Goal: Task Accomplishment & Management: Manage account settings

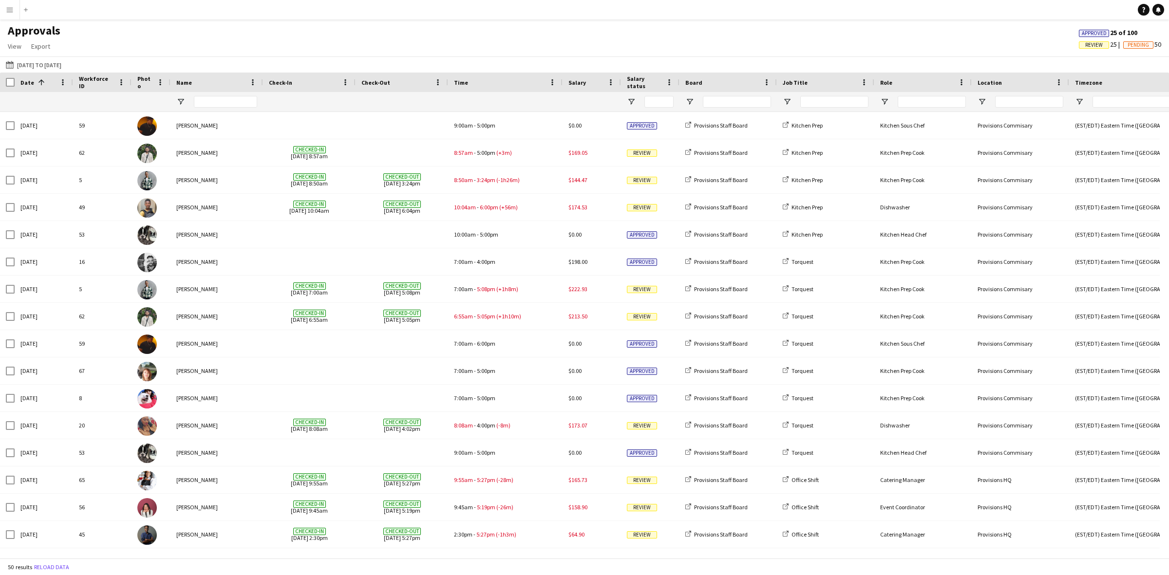
click at [560, 38] on div "Approvals View Customise view Customise filters Reset Filters Reset View Reset …" at bounding box center [584, 39] width 1169 height 33
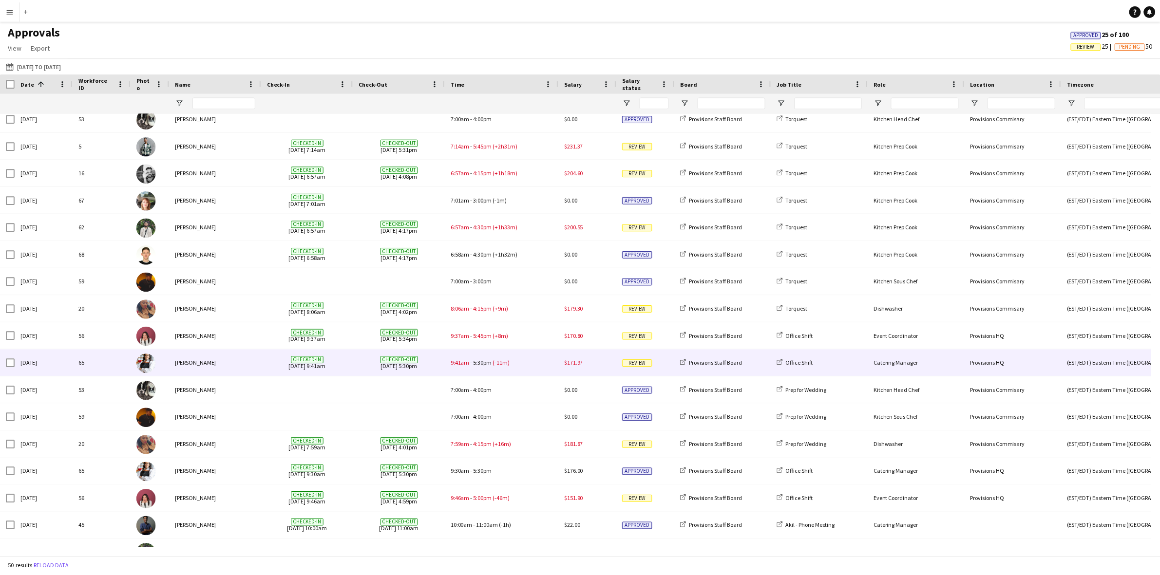
scroll to position [926, 0]
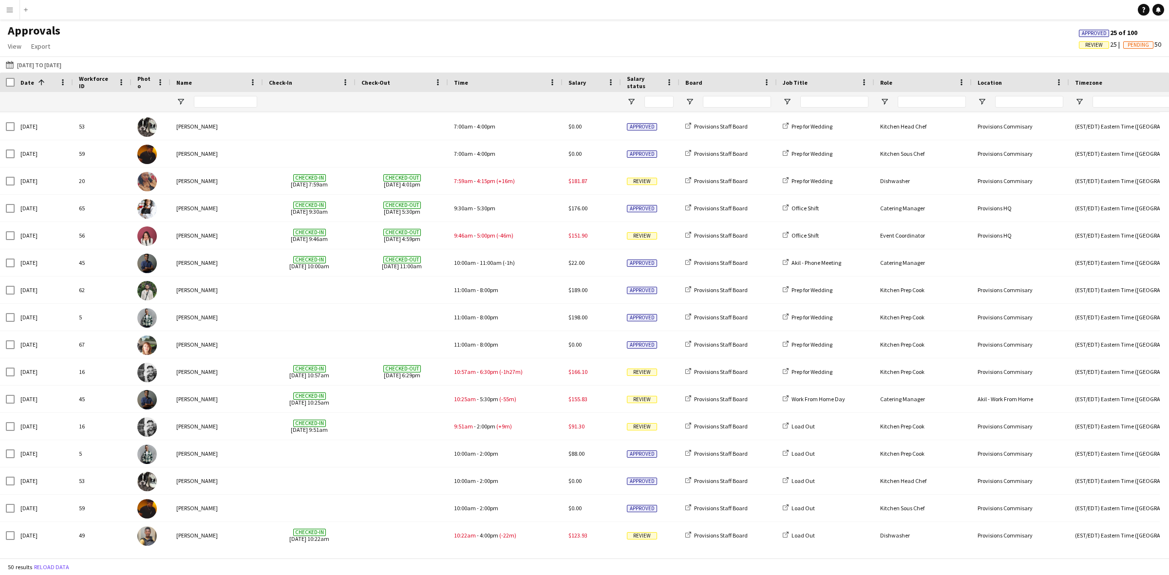
click at [10, 9] on app-icon "Menu" at bounding box center [10, 10] width 8 height 8
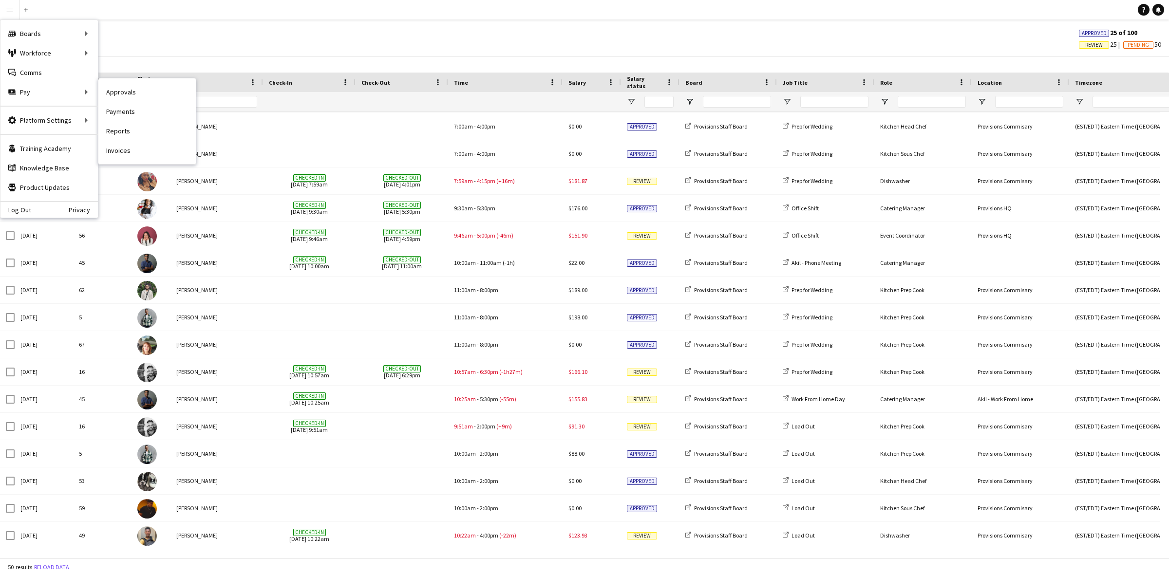
click at [143, 107] on link "Payments" at bounding box center [146, 111] width 97 height 19
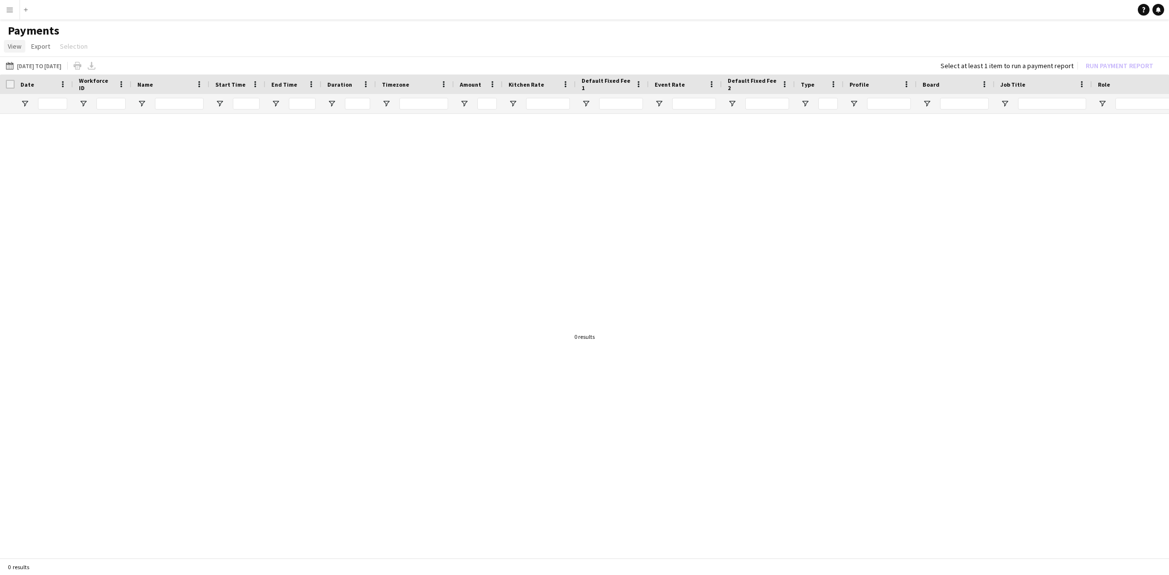
click at [16, 47] on span "View" at bounding box center [15, 46] width 14 height 9
click at [8, 8] on app-icon "Menu" at bounding box center [10, 10] width 8 height 8
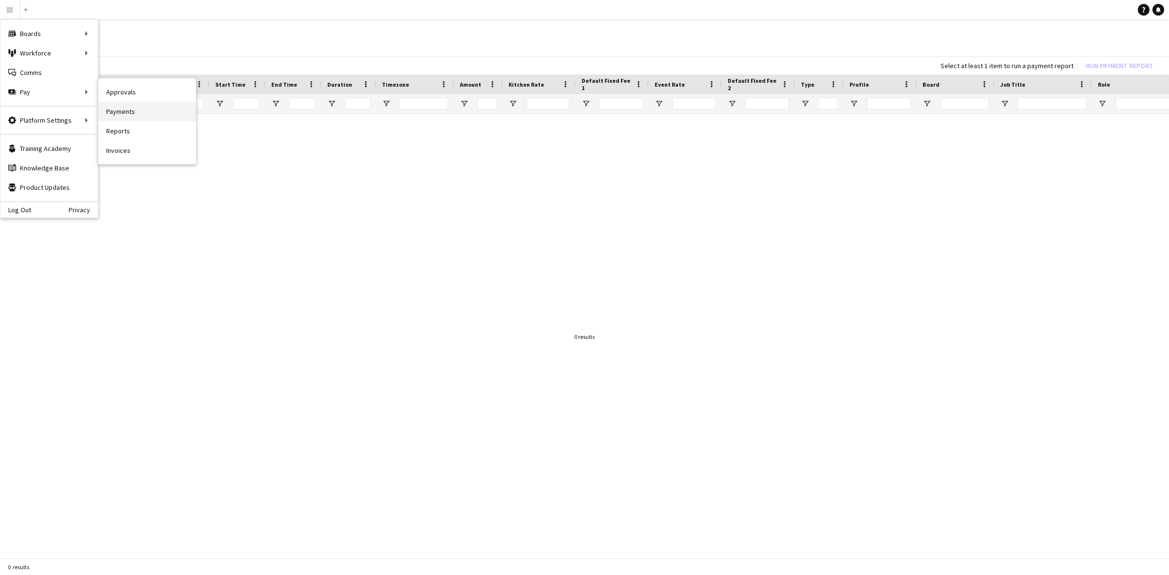
click at [131, 110] on link "Payments" at bounding box center [146, 111] width 97 height 19
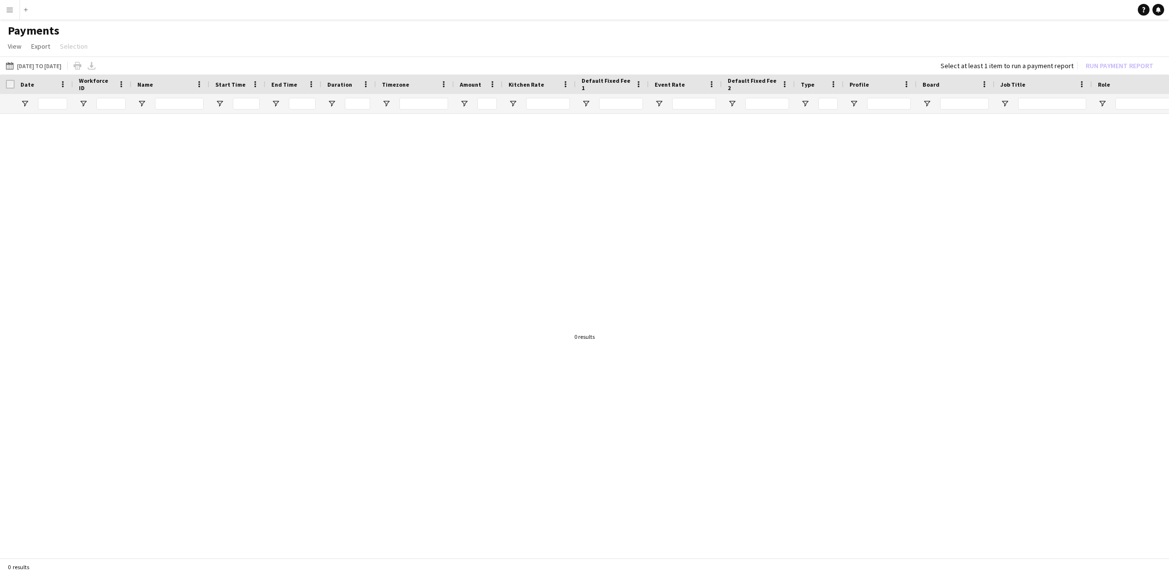
click at [140, 293] on div at bounding box center [584, 332] width 1169 height 437
click at [10, 16] on button "Menu" at bounding box center [9, 9] width 19 height 19
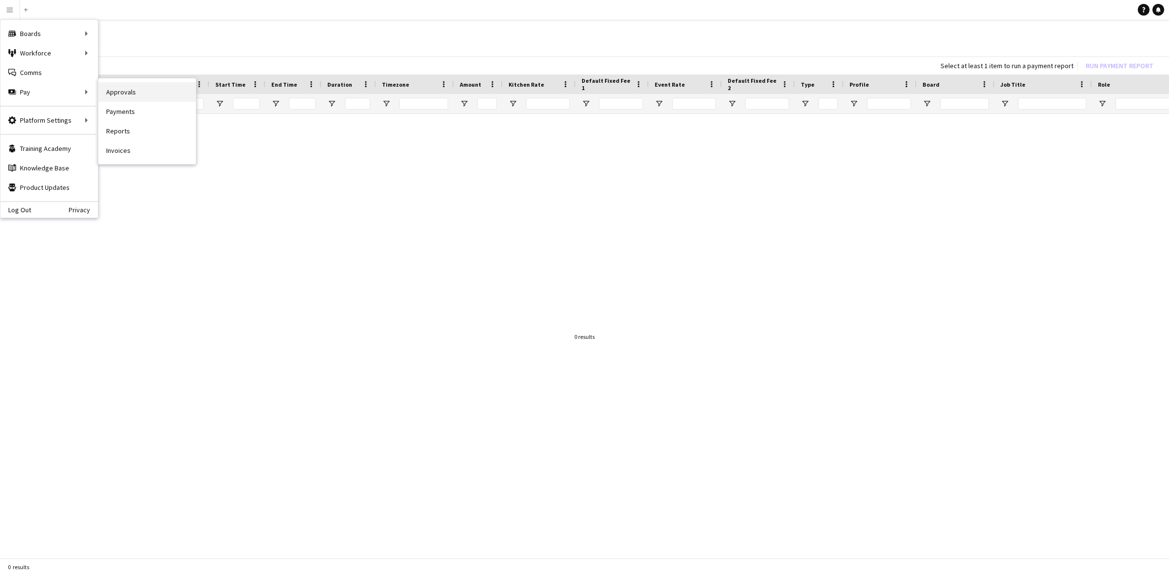
click at [121, 91] on link "Approvals" at bounding box center [146, 91] width 97 height 19
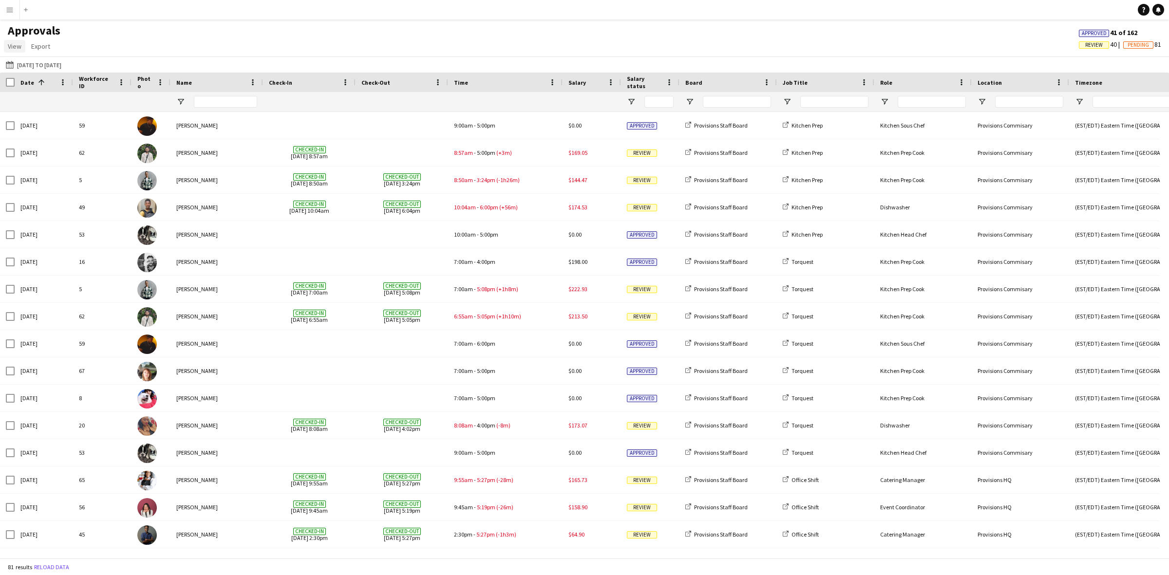
click at [16, 46] on span "View" at bounding box center [15, 46] width 14 height 9
click at [13, 15] on button "Menu" at bounding box center [9, 9] width 19 height 19
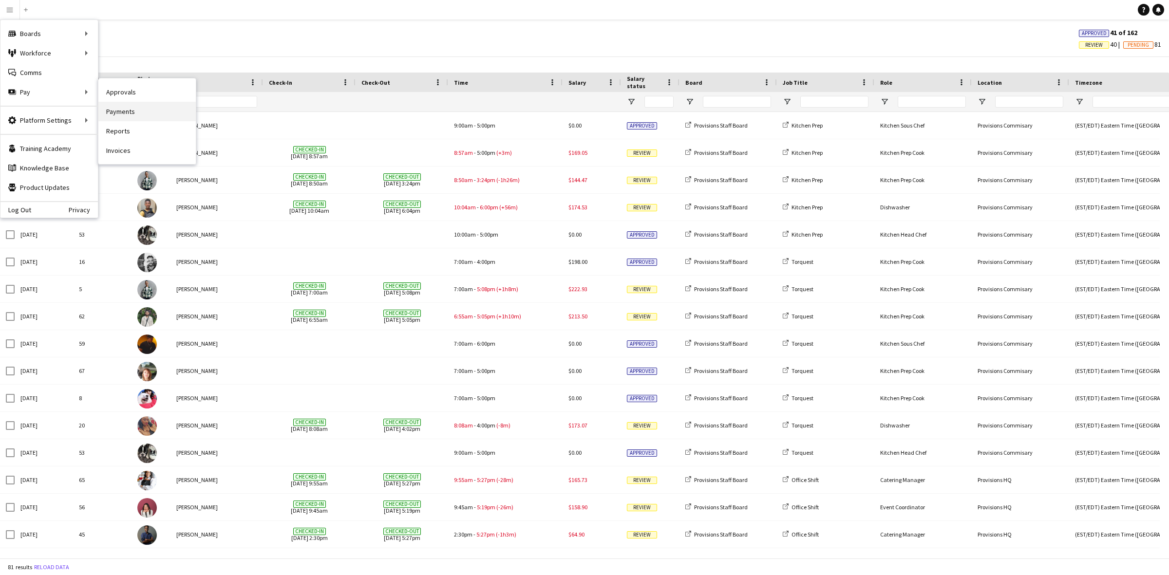
click at [137, 113] on link "Payments" at bounding box center [146, 111] width 97 height 19
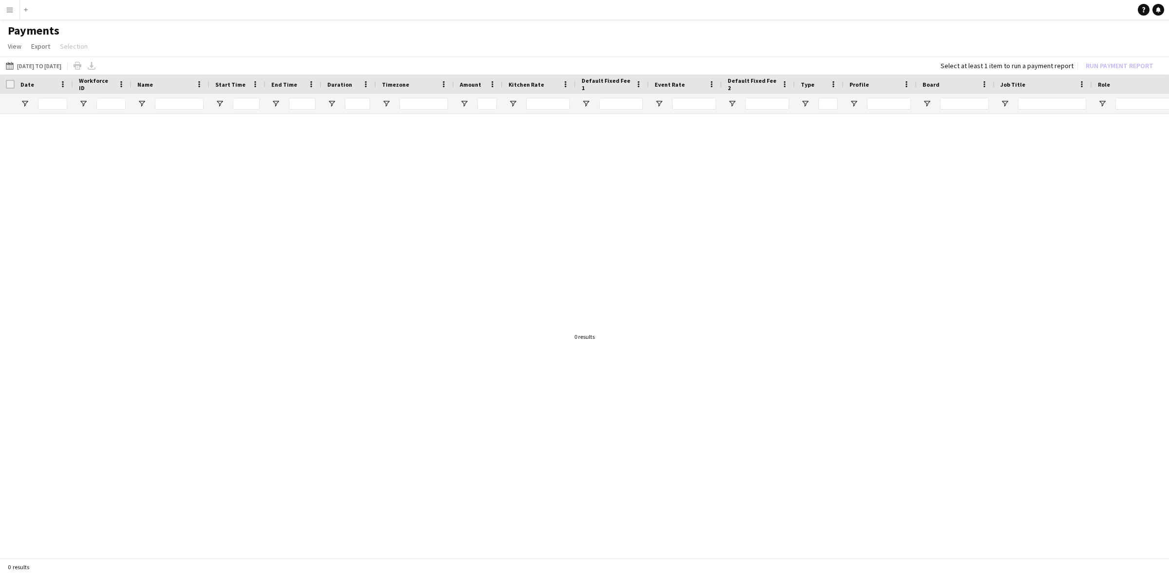
click at [78, 220] on div at bounding box center [584, 332] width 1169 height 437
click at [10, 8] on app-icon "Menu" at bounding box center [10, 10] width 8 height 8
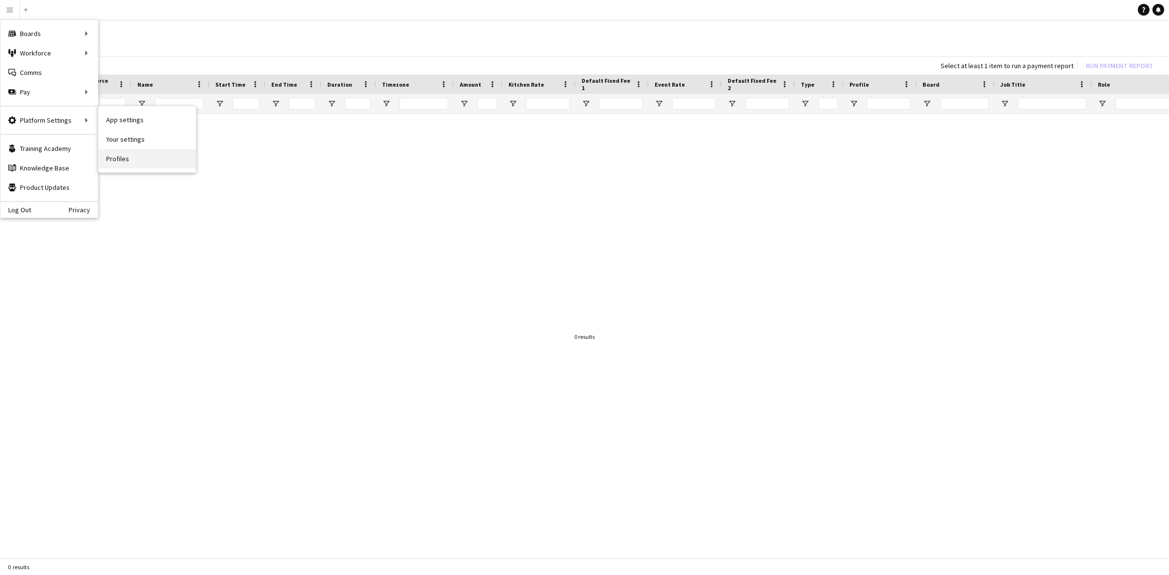
click at [129, 161] on link "Profiles" at bounding box center [146, 158] width 97 height 19
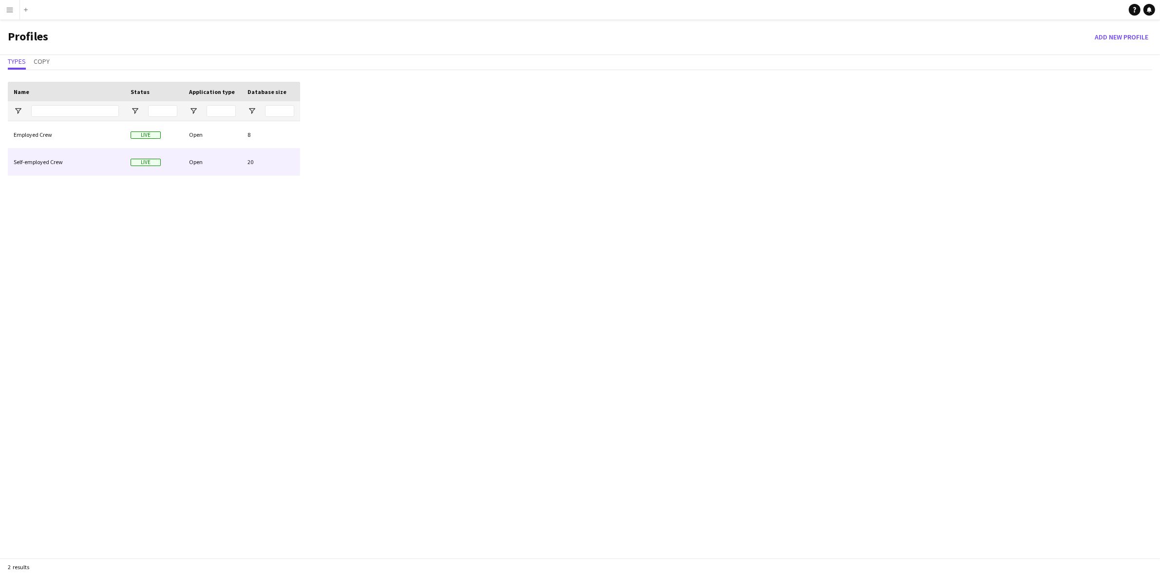
click at [88, 162] on div "Self-employed Crew" at bounding box center [66, 162] width 117 height 27
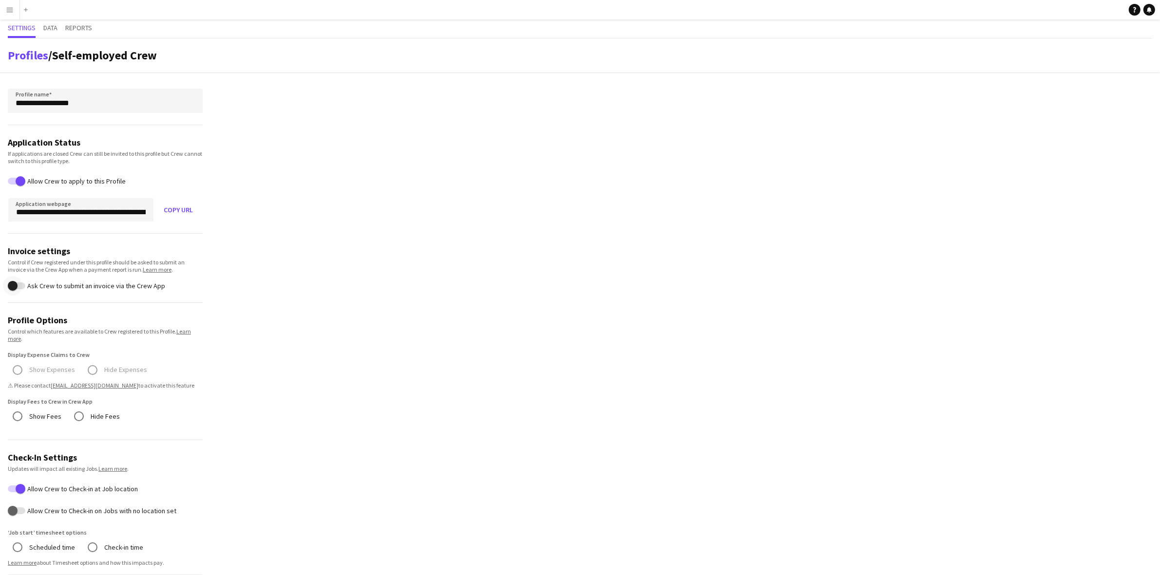
click at [18, 284] on span "button" at bounding box center [12, 285] width 19 height 19
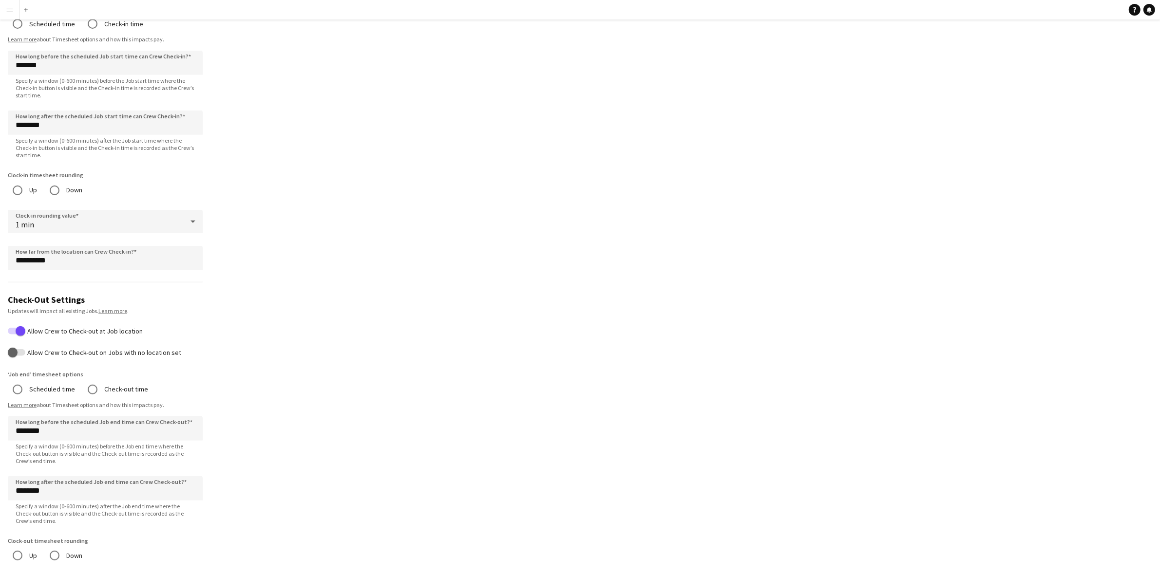
scroll to position [726, 0]
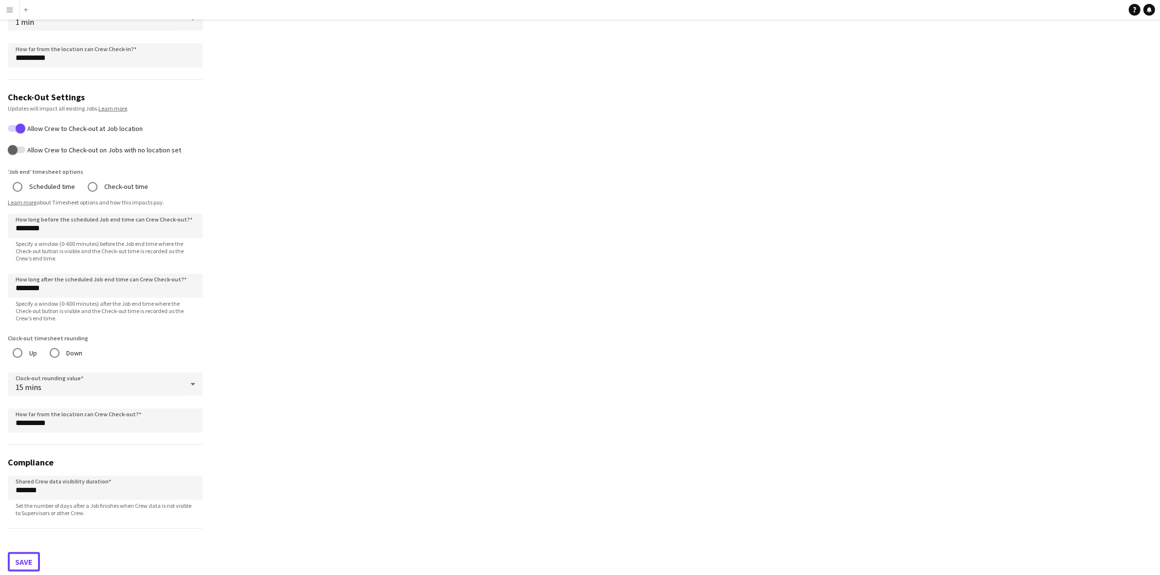
drag, startPoint x: 25, startPoint y: 558, endPoint x: 30, endPoint y: 557, distance: 5.6
click at [27, 558] on button "Save" at bounding box center [24, 561] width 32 height 19
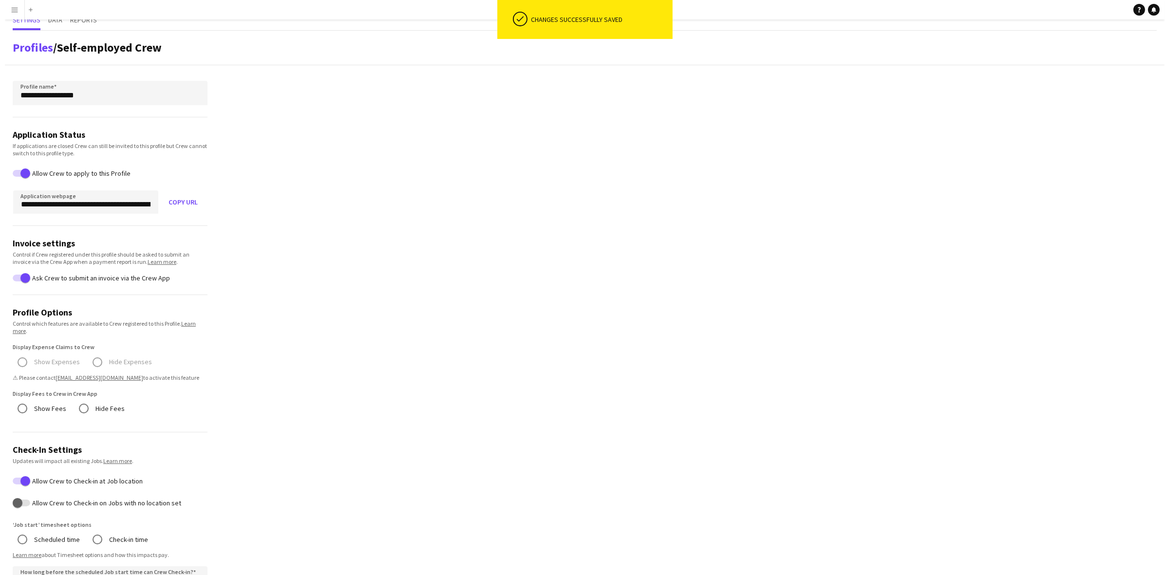
scroll to position [0, 0]
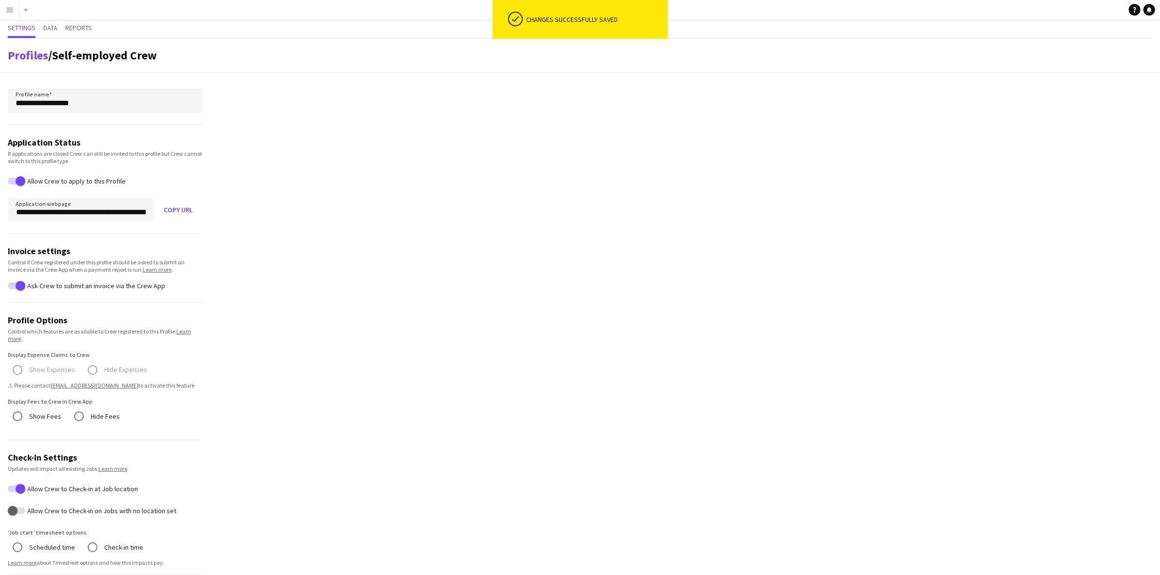
click at [10, 9] on app-icon "Menu" at bounding box center [10, 10] width 8 height 8
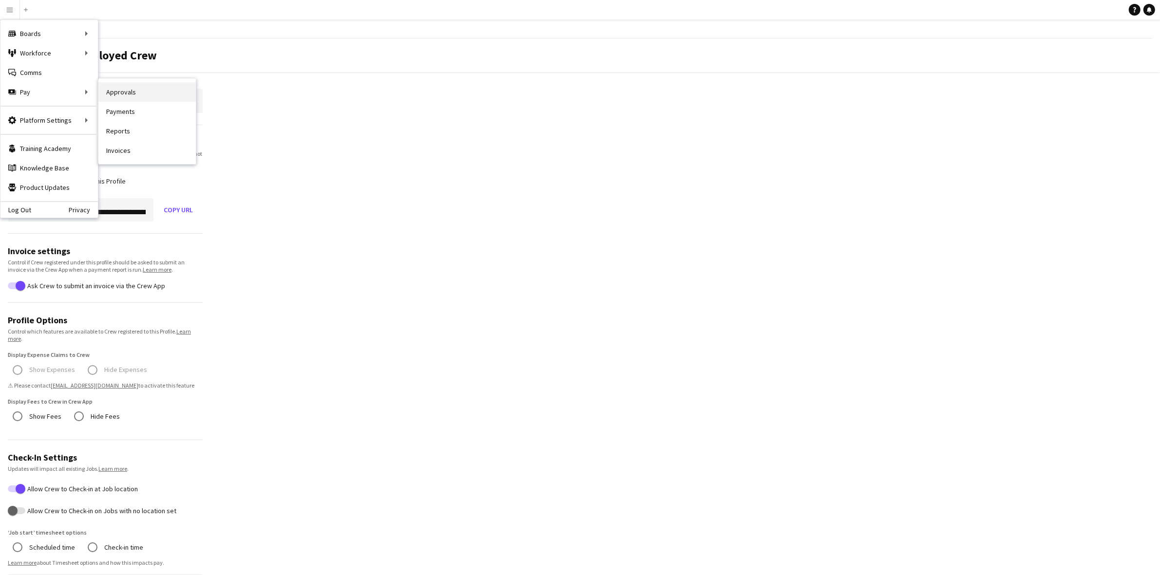
click at [153, 91] on link "Approvals" at bounding box center [146, 91] width 97 height 19
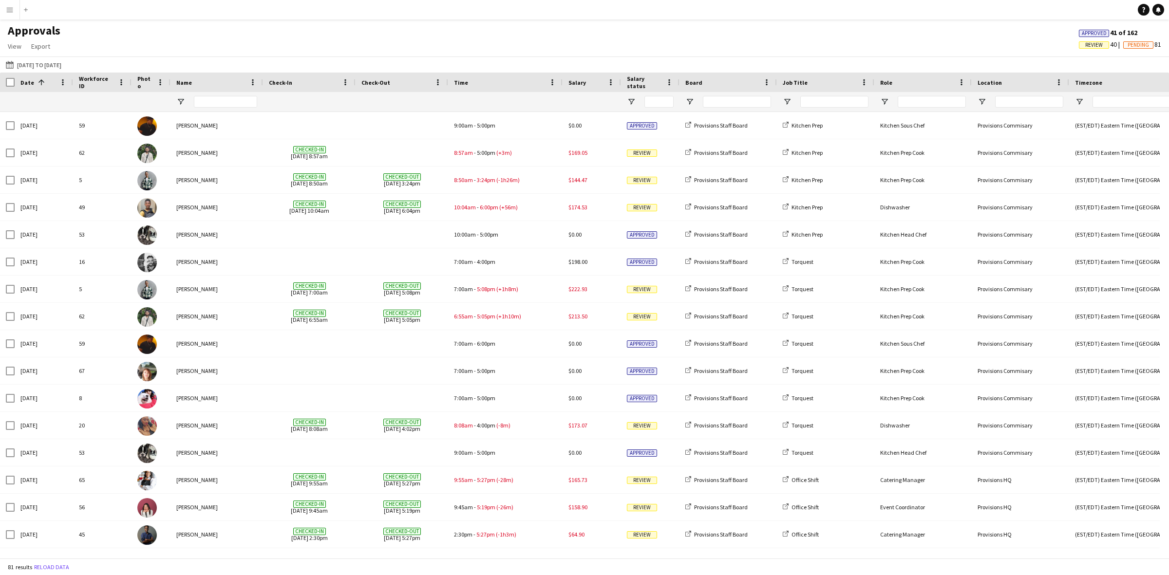
click at [12, 16] on button "Menu" at bounding box center [9, 9] width 19 height 19
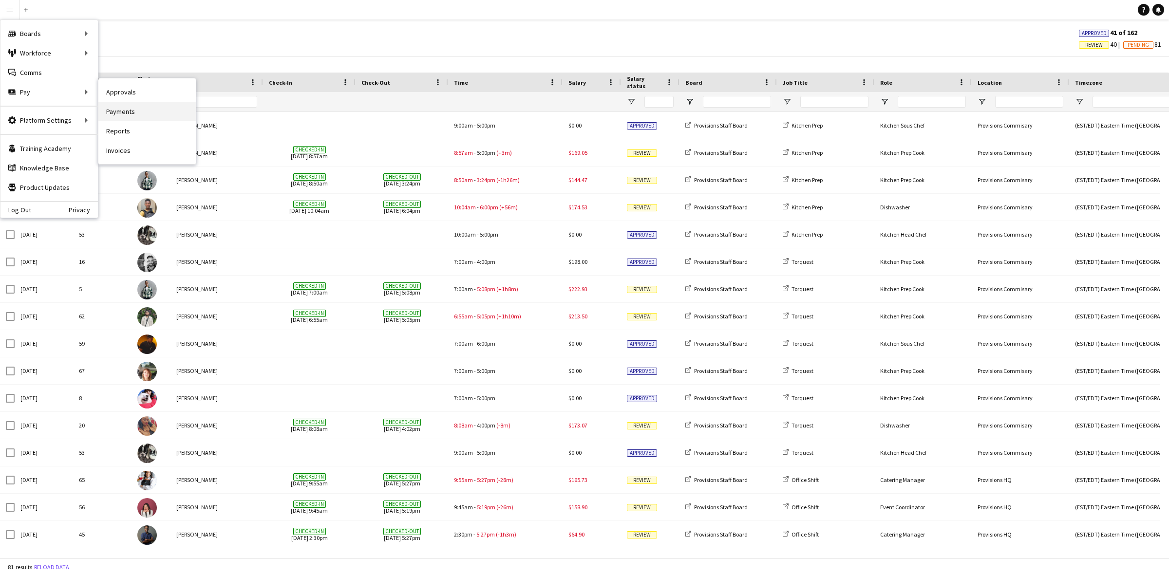
click at [144, 108] on link "Payments" at bounding box center [146, 111] width 97 height 19
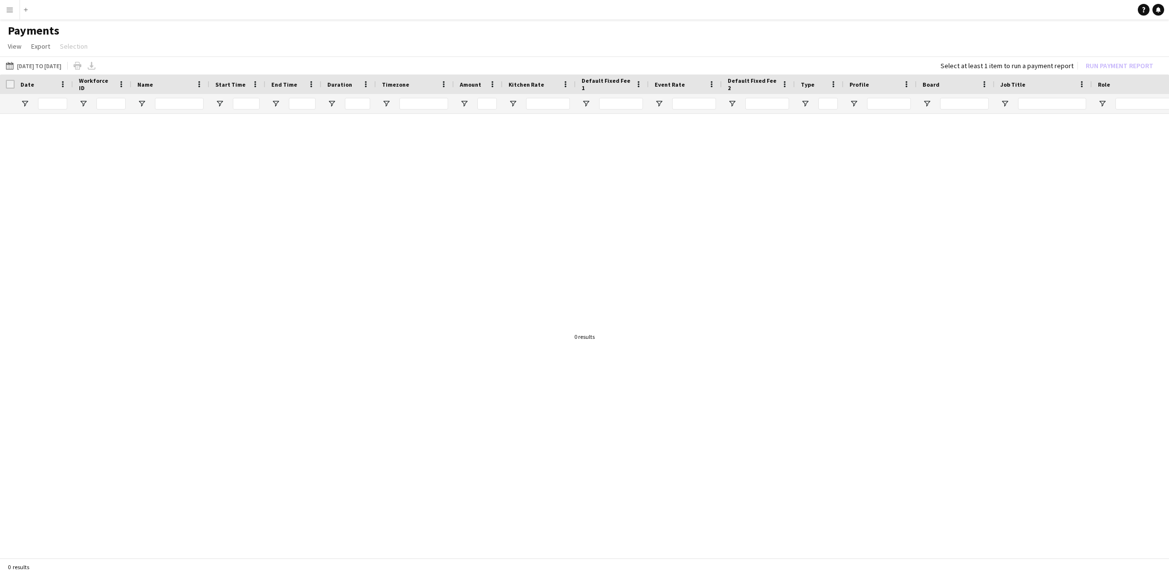
click at [868, 239] on div at bounding box center [584, 332] width 1169 height 437
click at [15, 5] on button "Menu" at bounding box center [9, 9] width 19 height 19
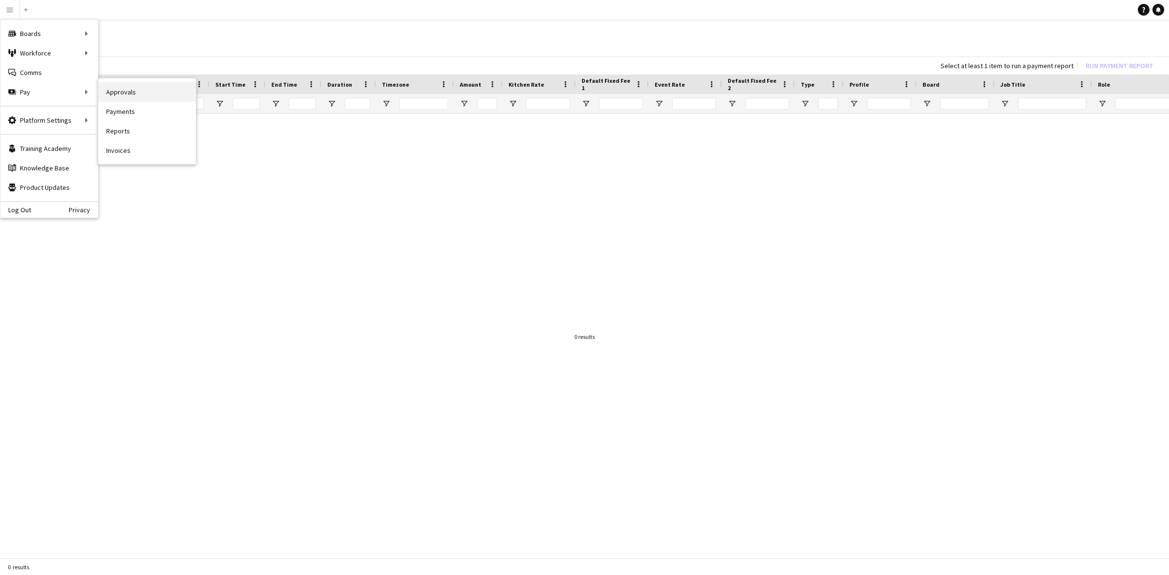
click at [139, 94] on link "Approvals" at bounding box center [146, 91] width 97 height 19
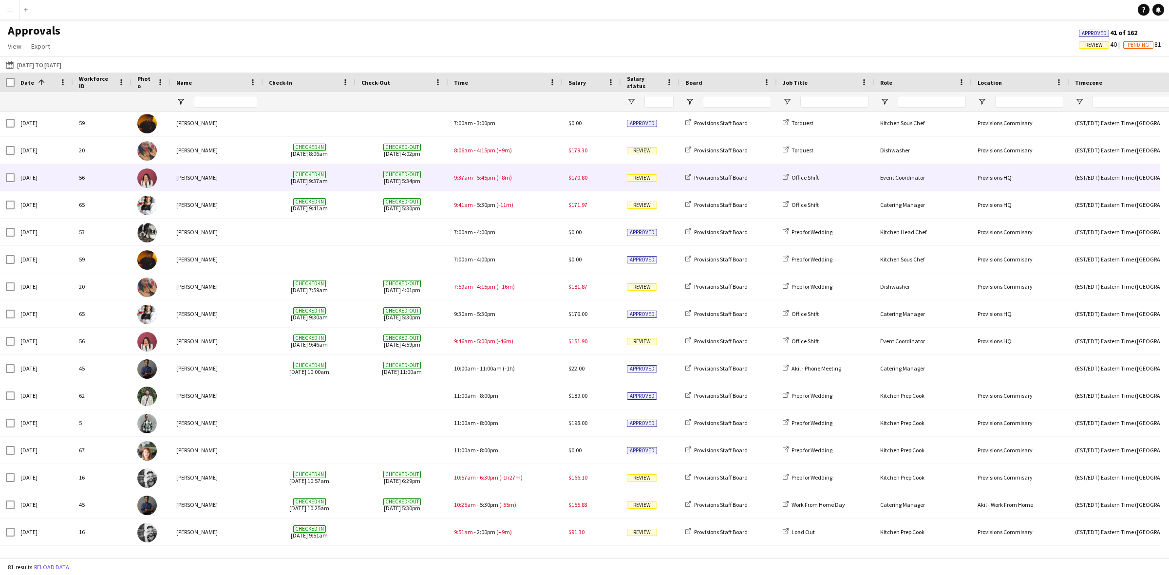
scroll to position [713, 0]
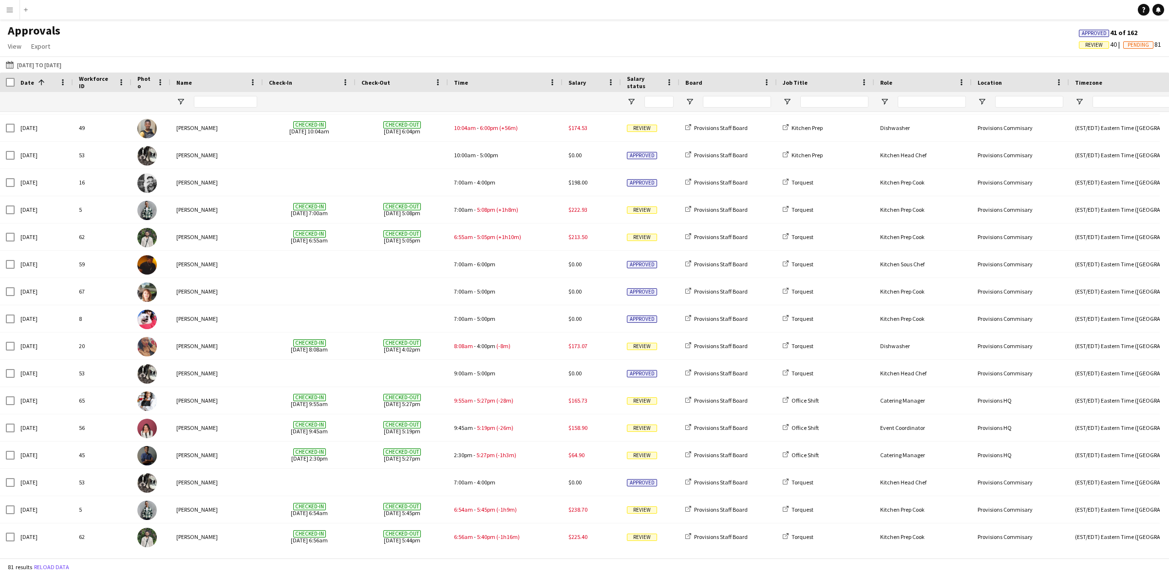
click at [11, 13] on app-icon "Menu" at bounding box center [10, 10] width 8 height 8
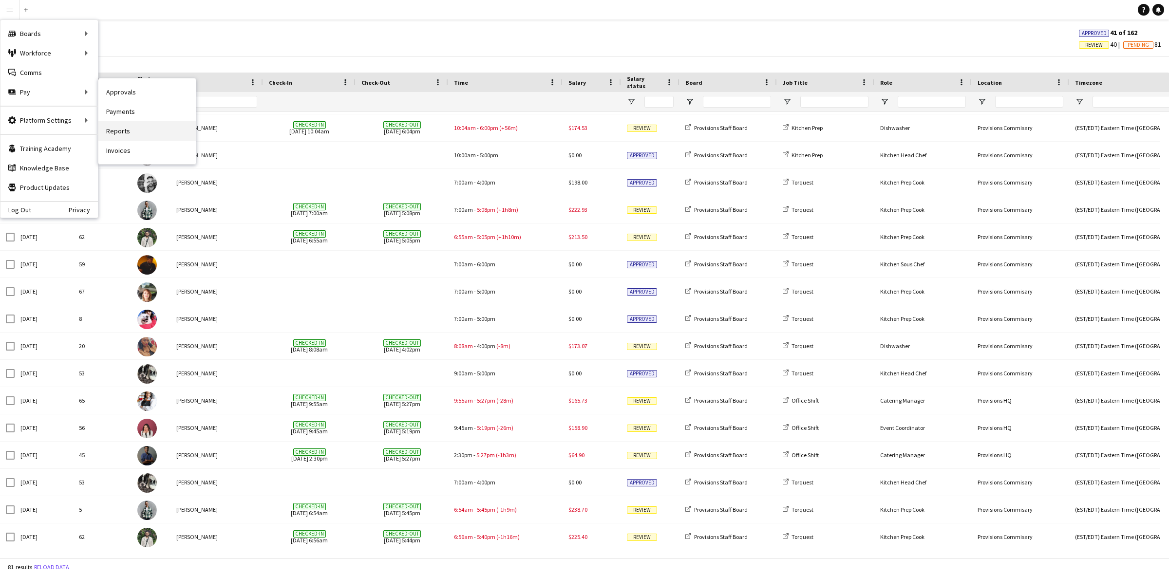
click at [134, 131] on link "Reports" at bounding box center [146, 130] width 97 height 19
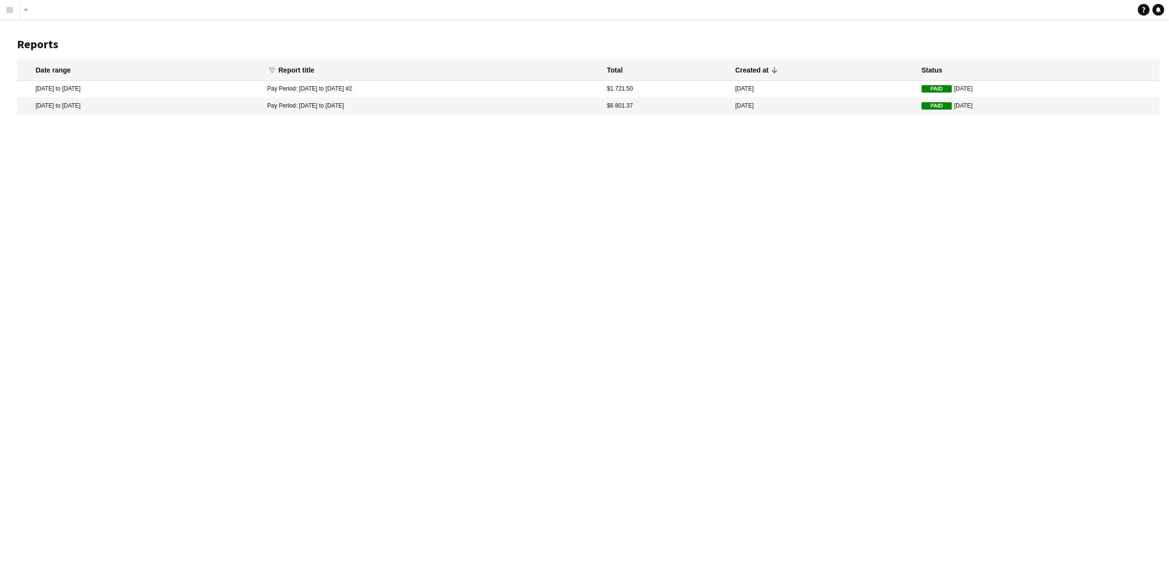
drag, startPoint x: 519, startPoint y: 278, endPoint x: 507, endPoint y: 296, distance: 21.6
click at [519, 279] on div "Menu Boards Boards Boards All jobs Status Workforce Workforce My Workforce Recr…" at bounding box center [584, 287] width 1169 height 575
click at [334, 310] on div "Menu Boards Boards Boards All jobs Status Workforce Workforce My Workforce Recr…" at bounding box center [584, 287] width 1169 height 575
click at [6, 13] on app-icon "Menu" at bounding box center [10, 10] width 8 height 8
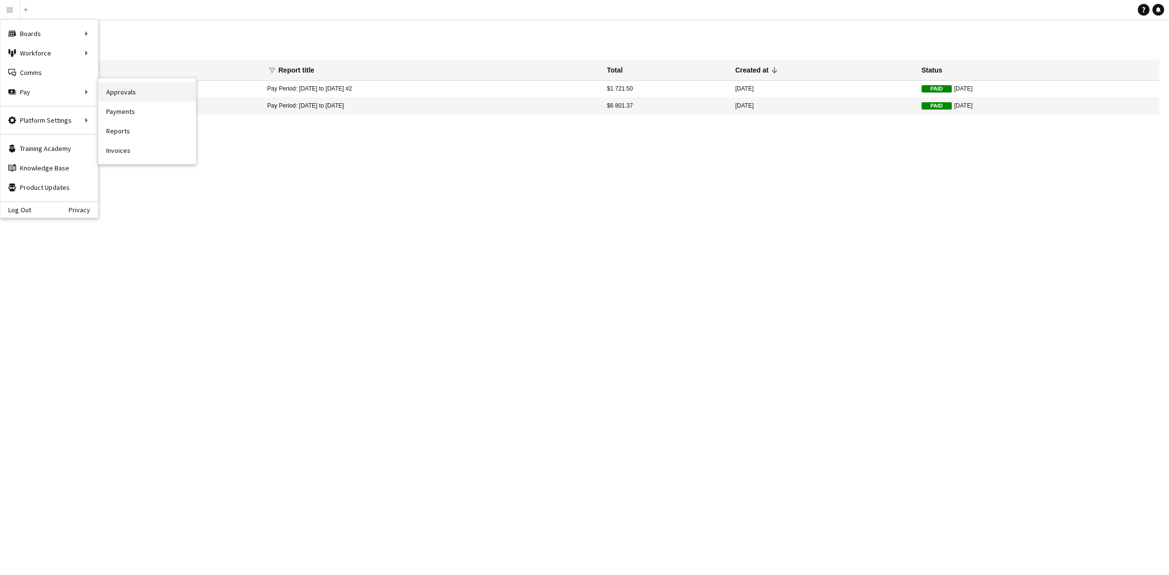
click at [138, 94] on link "Approvals" at bounding box center [146, 91] width 97 height 19
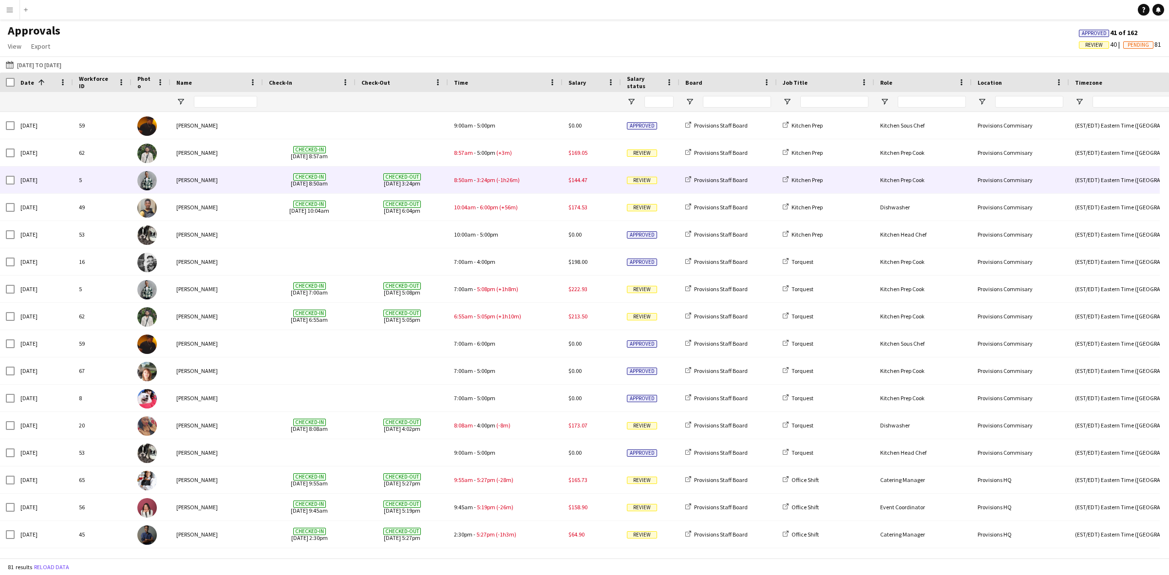
click at [344, 173] on span "Checked-in [DATE] 8:50am" at bounding box center [309, 180] width 81 height 27
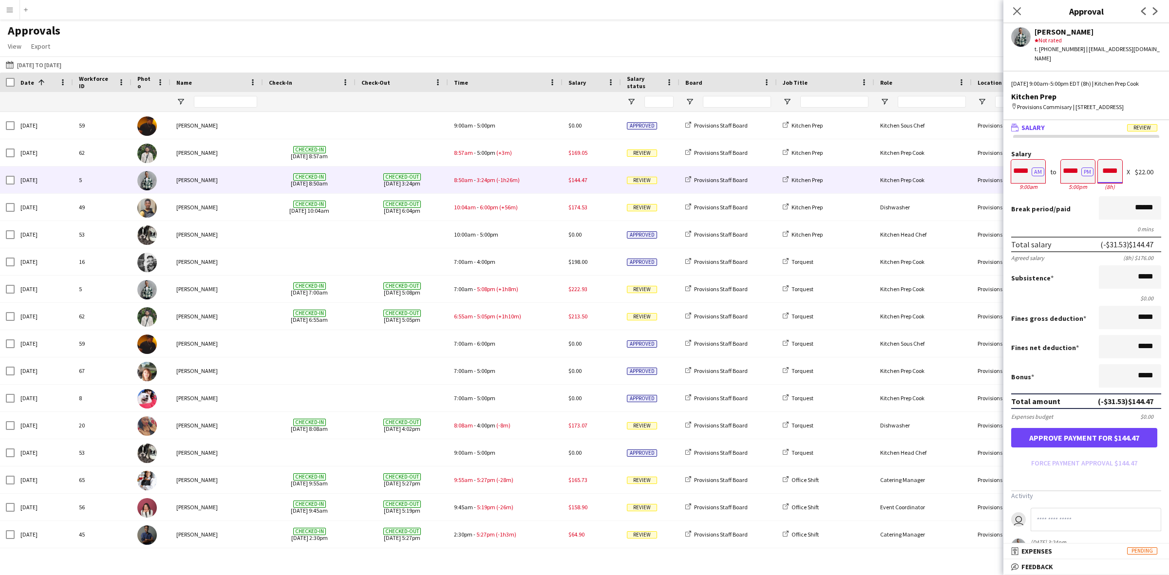
click at [1108, 180] on input "*****" at bounding box center [1110, 171] width 24 height 23
type input "*****"
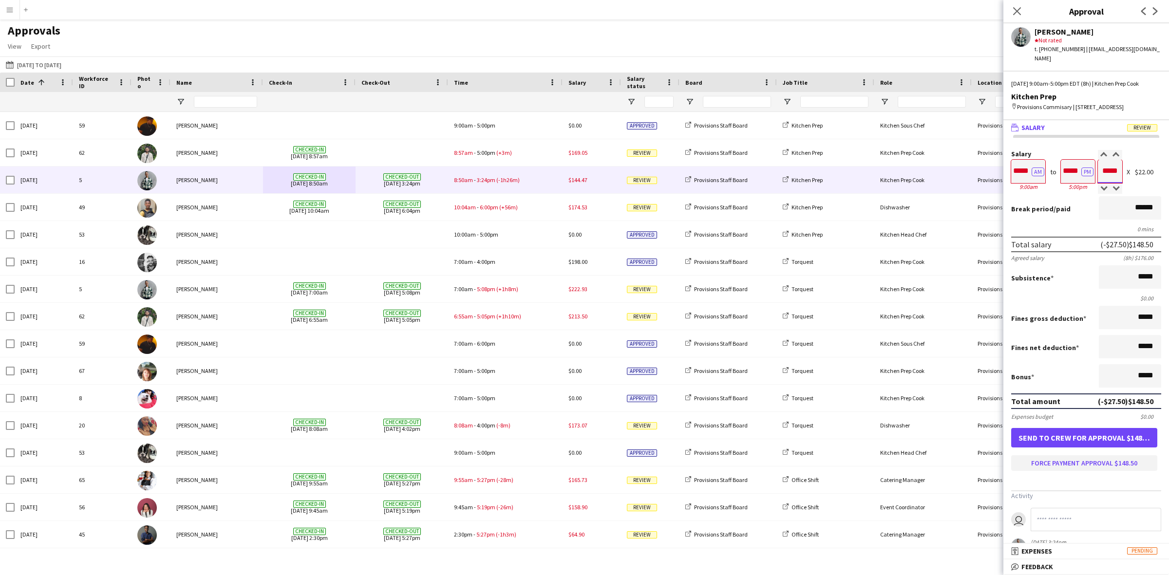
type input "*****"
click at [1049, 471] on button "Force payment approval $148.50" at bounding box center [1084, 463] width 146 height 16
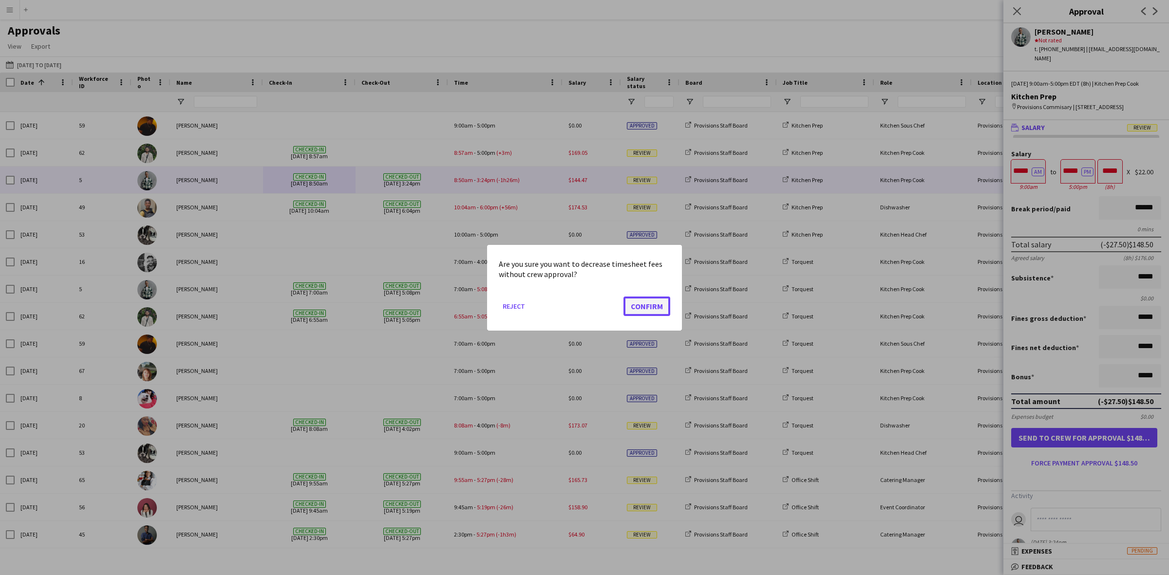
click at [651, 303] on button "Confirm" at bounding box center [646, 305] width 47 height 19
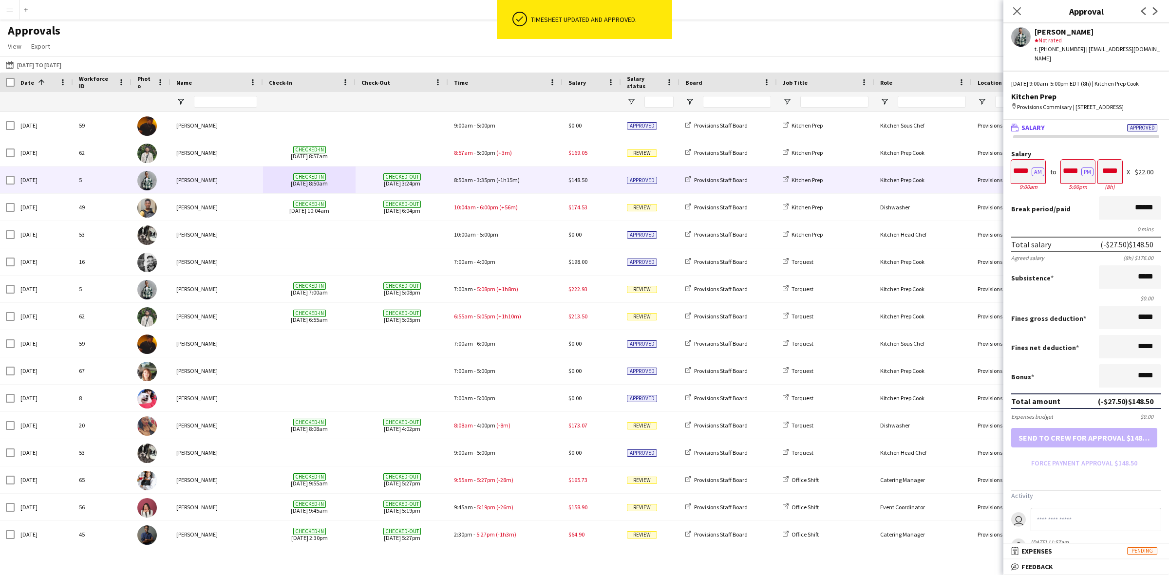
click at [5, 5] on button "Menu" at bounding box center [9, 9] width 19 height 19
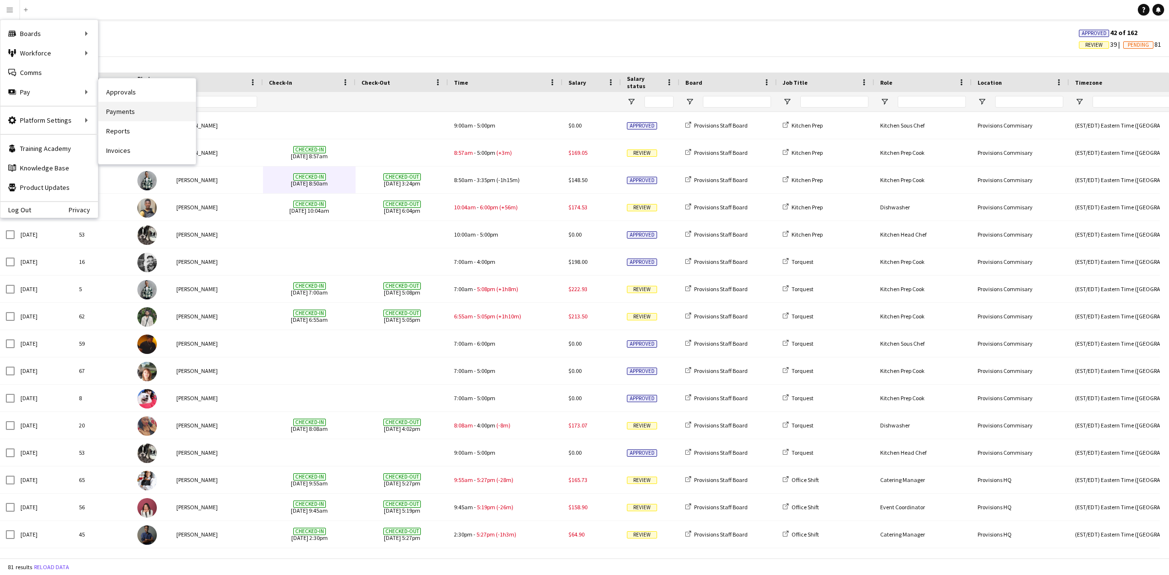
click at [139, 115] on link "Payments" at bounding box center [146, 111] width 97 height 19
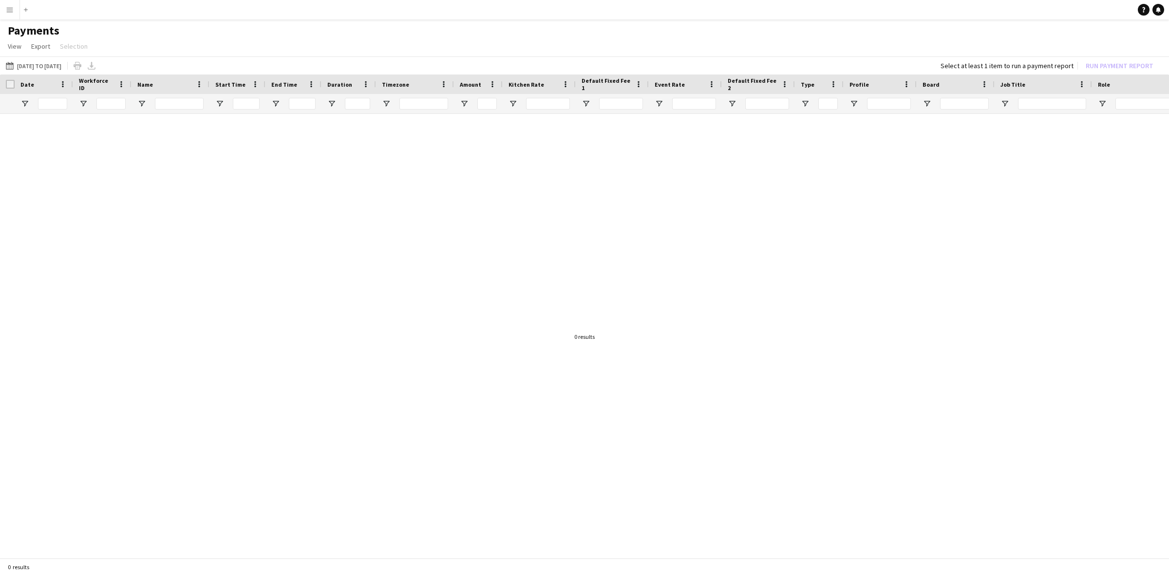
click at [202, 240] on div at bounding box center [584, 332] width 1169 height 437
click at [62, 63] on button "[DATE] to [DATE] [DATE] to [DATE]" at bounding box center [33, 66] width 59 height 12
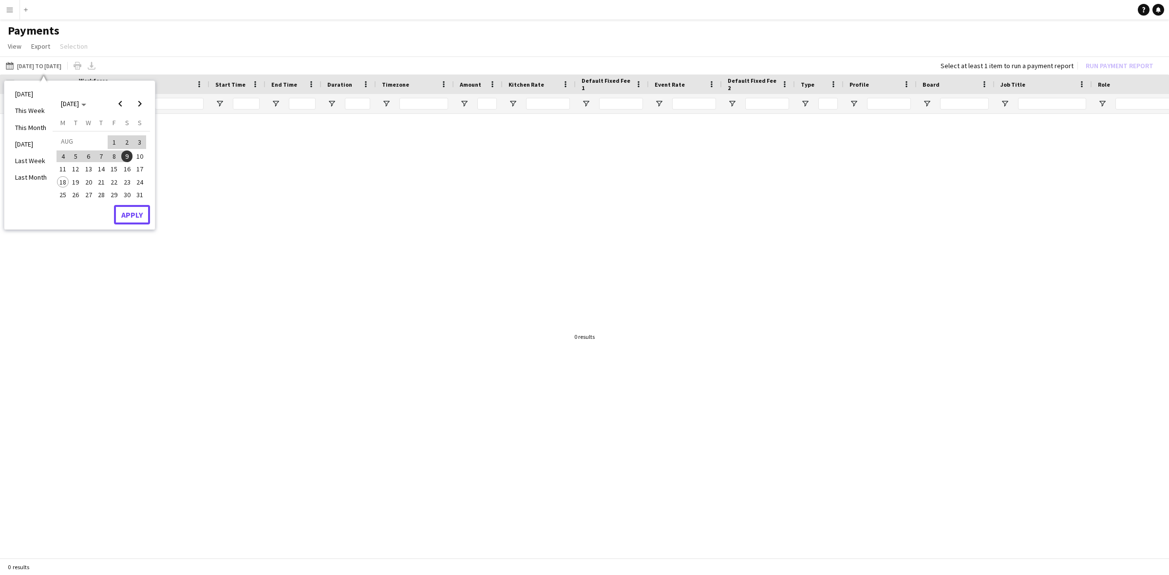
click at [132, 211] on button "Apply" at bounding box center [132, 214] width 36 height 19
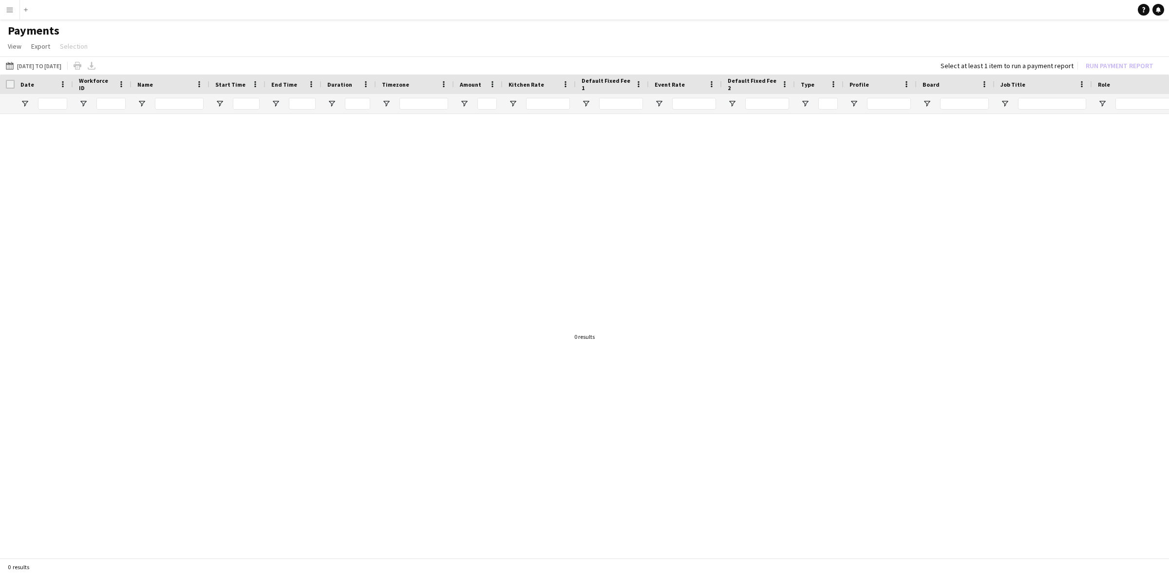
click at [860, 292] on div at bounding box center [584, 332] width 1169 height 437
click at [9, 12] on app-icon "Menu" at bounding box center [10, 10] width 8 height 8
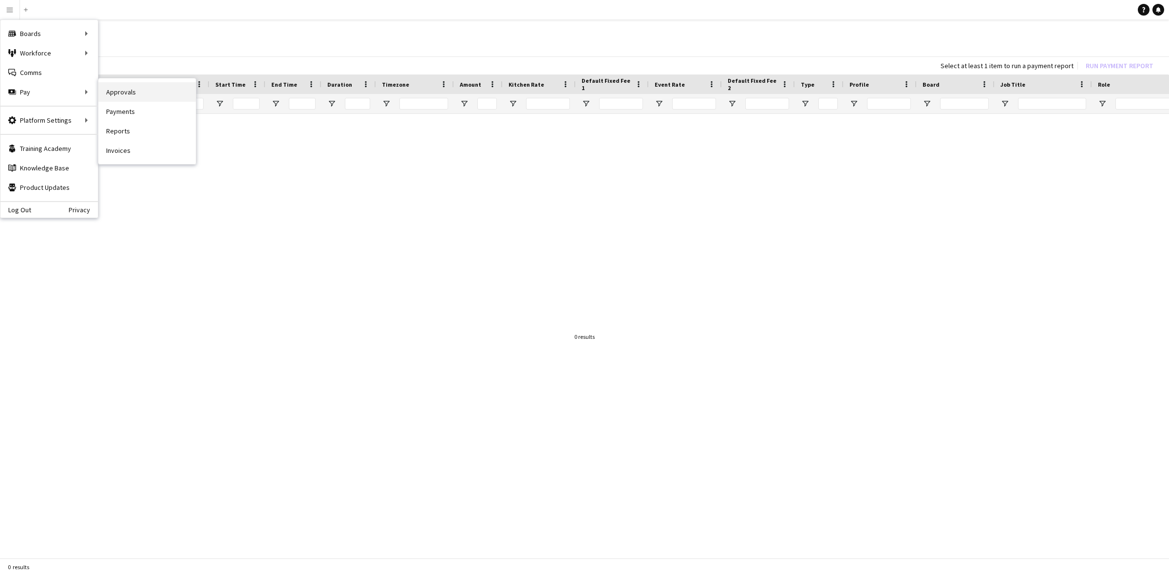
click at [137, 94] on link "Approvals" at bounding box center [146, 91] width 97 height 19
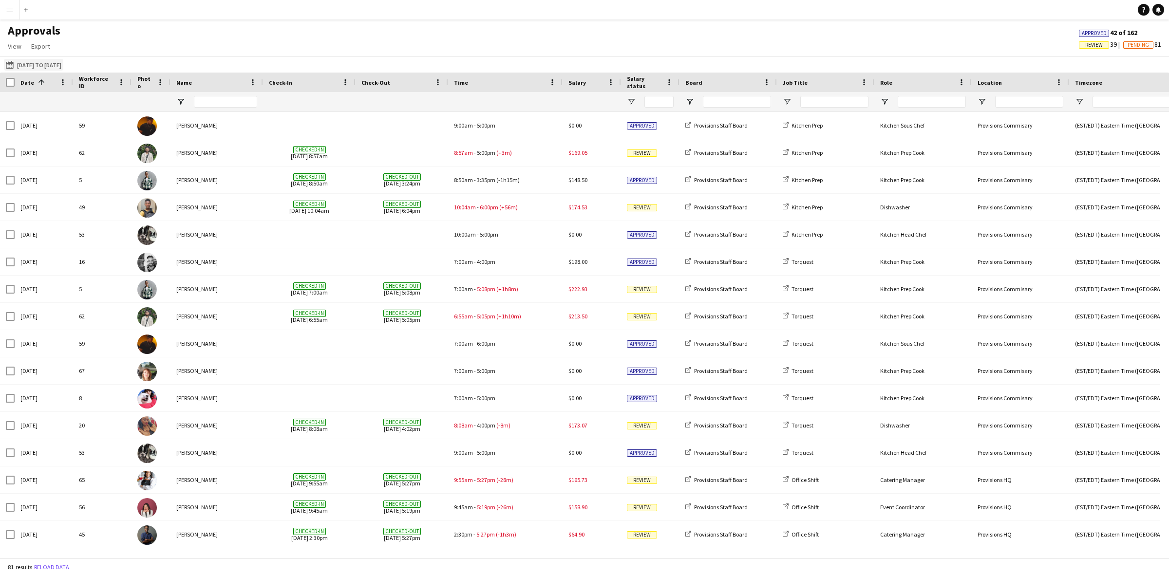
click at [35, 62] on button "[DATE] to [DATE] [DATE] to [DATE]" at bounding box center [33, 65] width 59 height 12
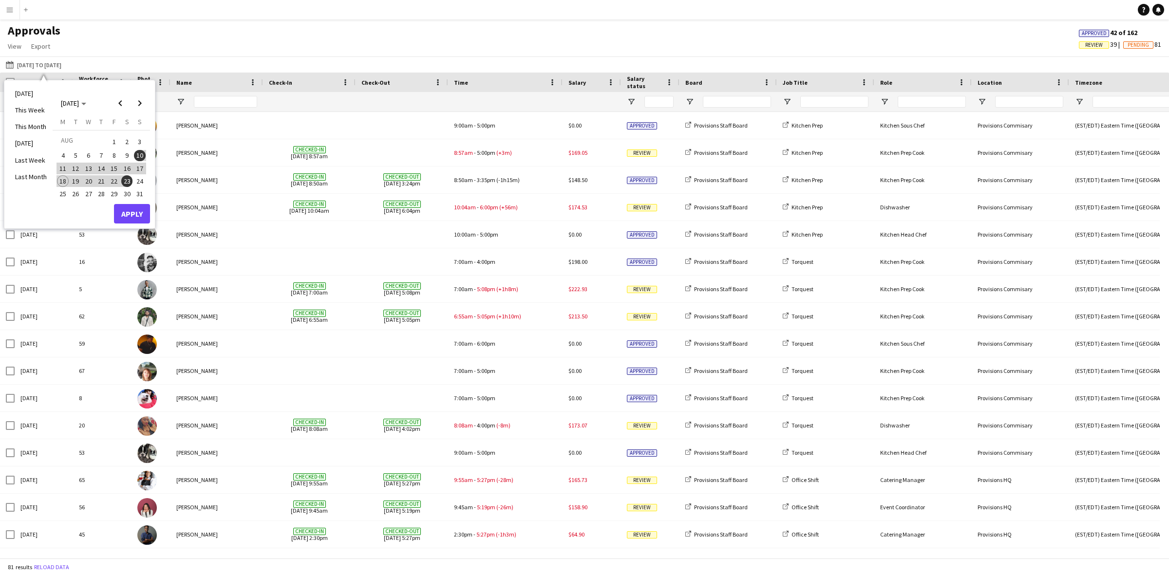
click at [212, 45] on div "Approvals View Customise view Customise filters Reset Filters Reset View Reset …" at bounding box center [584, 39] width 1169 height 33
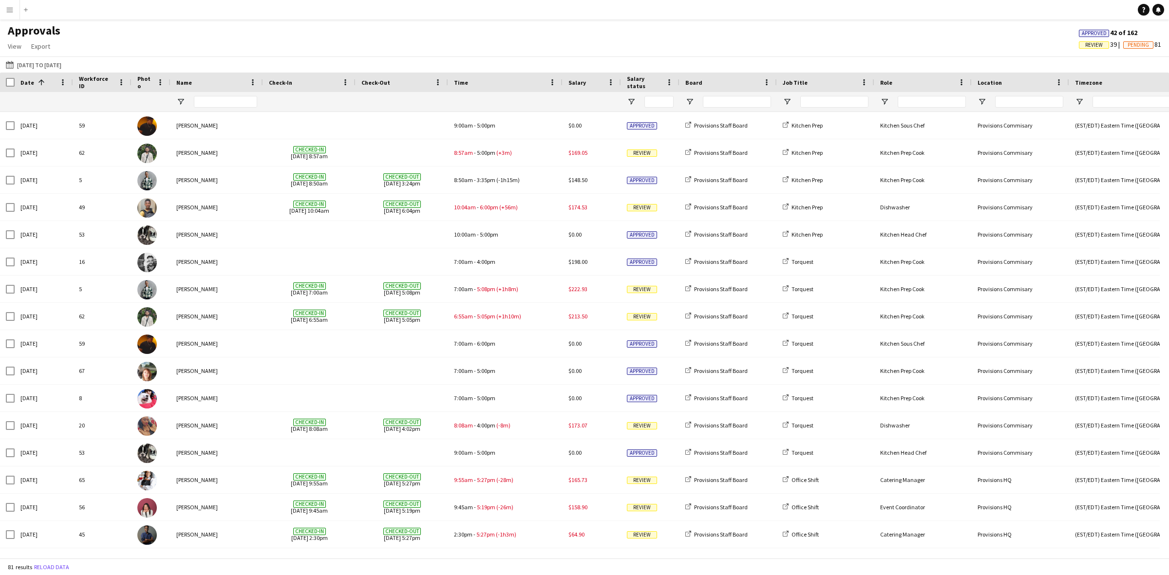
click at [10, 11] on app-icon "Menu" at bounding box center [10, 10] width 8 height 8
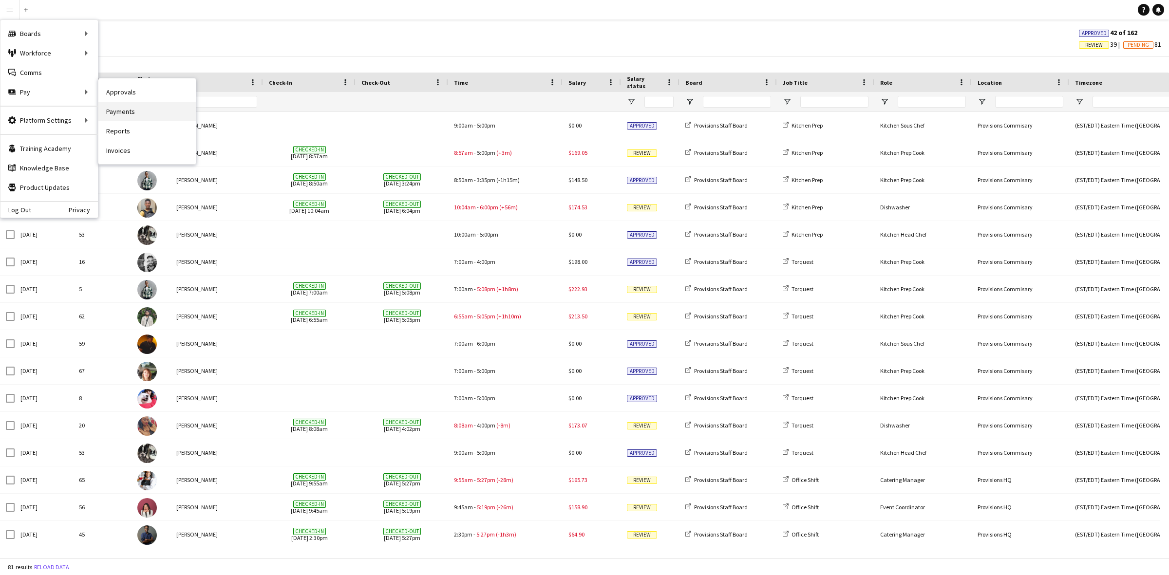
click at [123, 113] on link "Payments" at bounding box center [146, 111] width 97 height 19
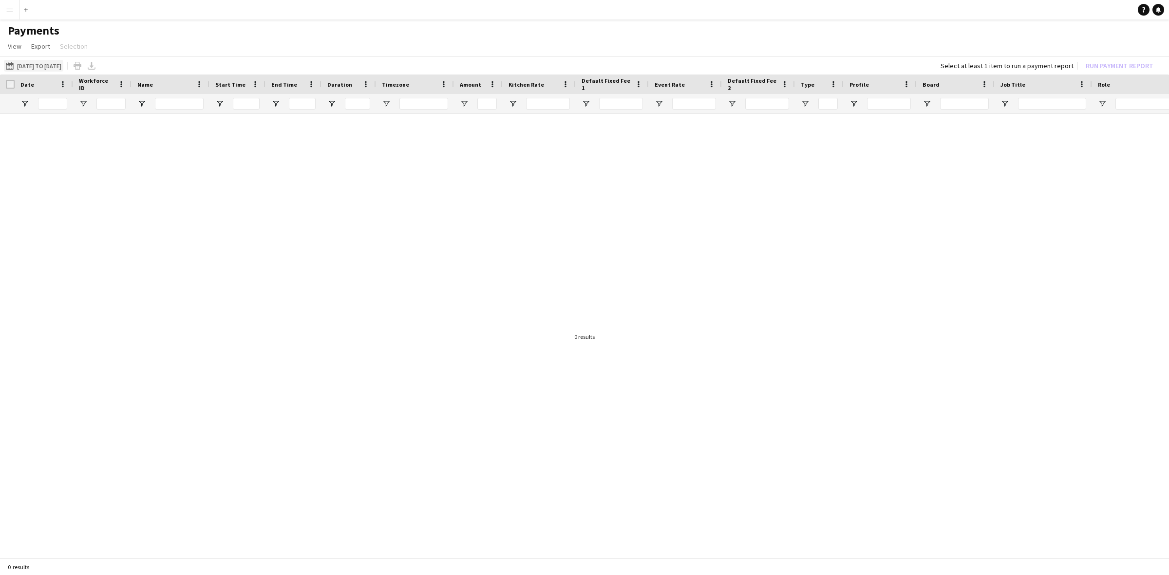
click at [29, 64] on button "[DATE] to [DATE] [DATE] to [DATE]" at bounding box center [33, 66] width 59 height 12
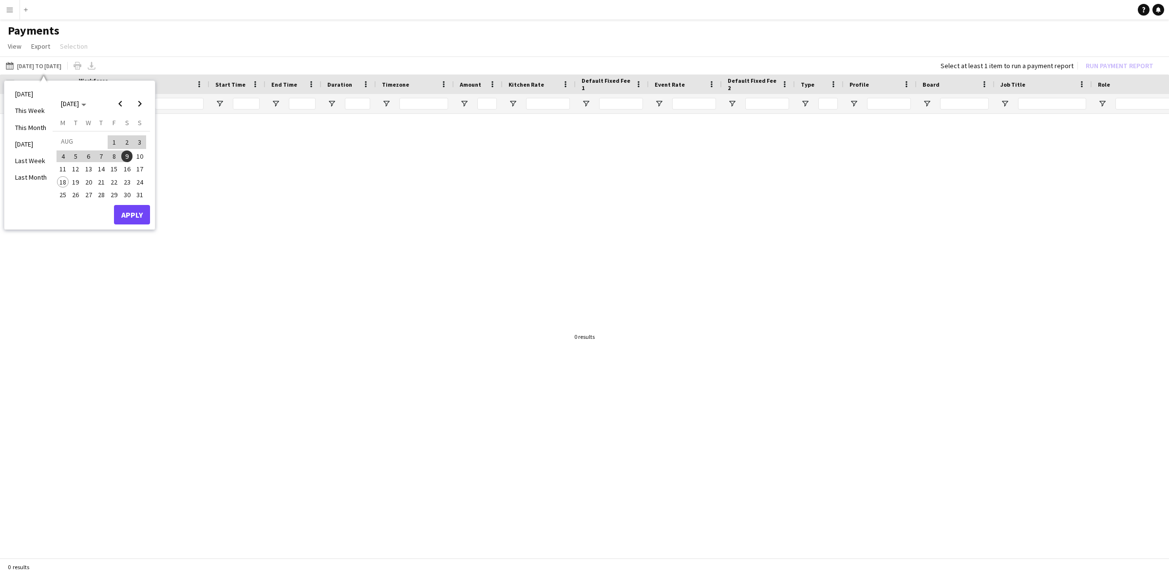
click at [139, 159] on span "10" at bounding box center [140, 156] width 12 height 12
click at [124, 182] on span "23" at bounding box center [127, 182] width 12 height 12
click at [128, 216] on button "Apply" at bounding box center [132, 214] width 36 height 19
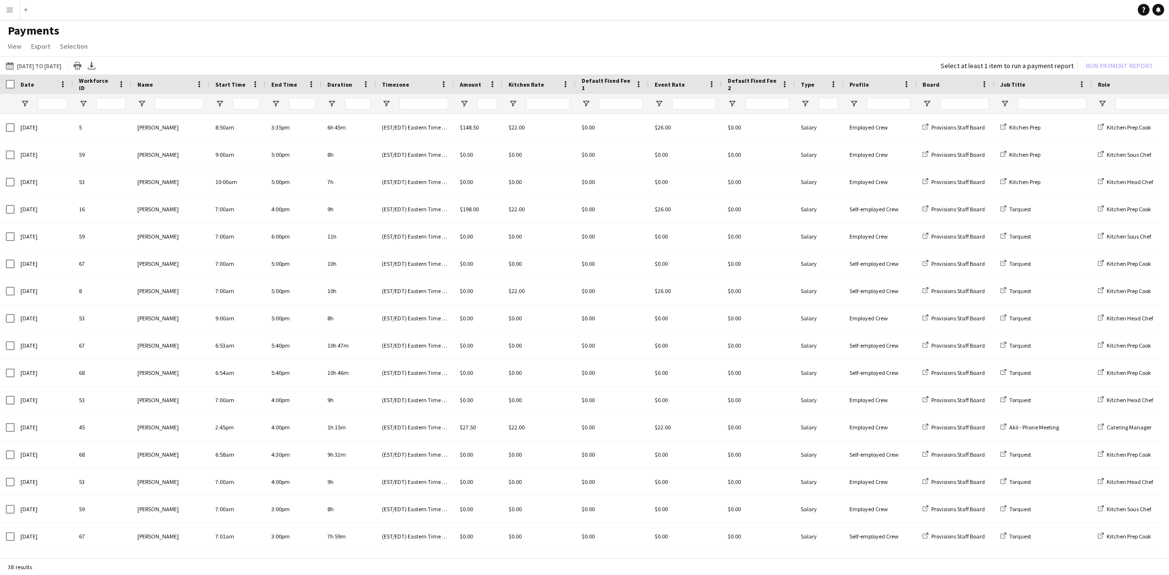
click at [10, 13] on app-icon "Menu" at bounding box center [10, 10] width 8 height 8
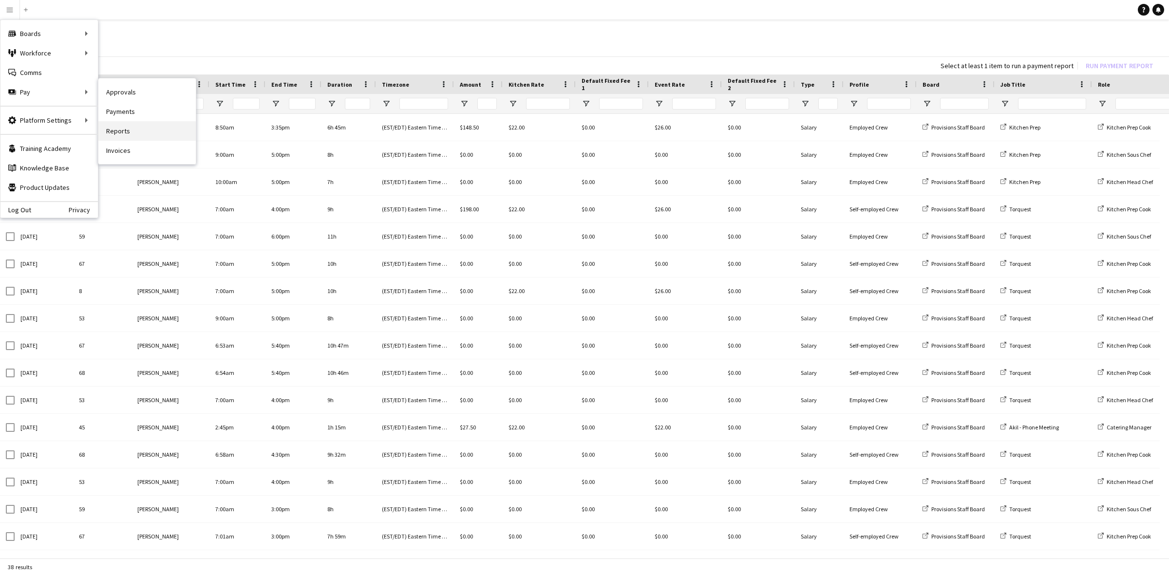
click at [130, 128] on link "Reports" at bounding box center [146, 130] width 97 height 19
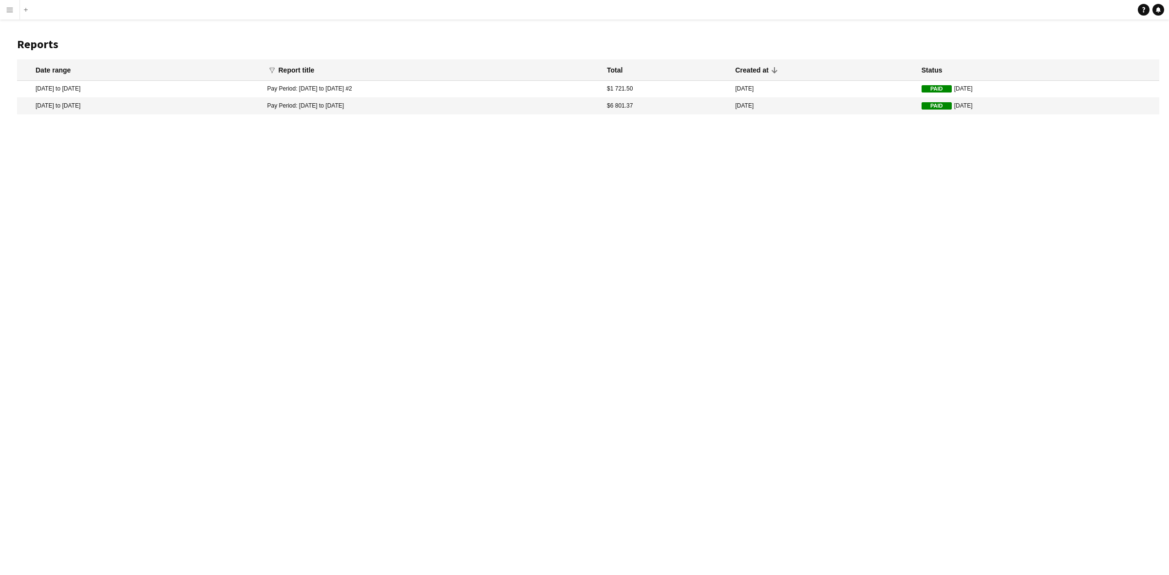
drag, startPoint x: 10, startPoint y: 10, endPoint x: 19, endPoint y: 20, distance: 13.8
click at [11, 10] on app-icon "Menu" at bounding box center [10, 10] width 8 height 8
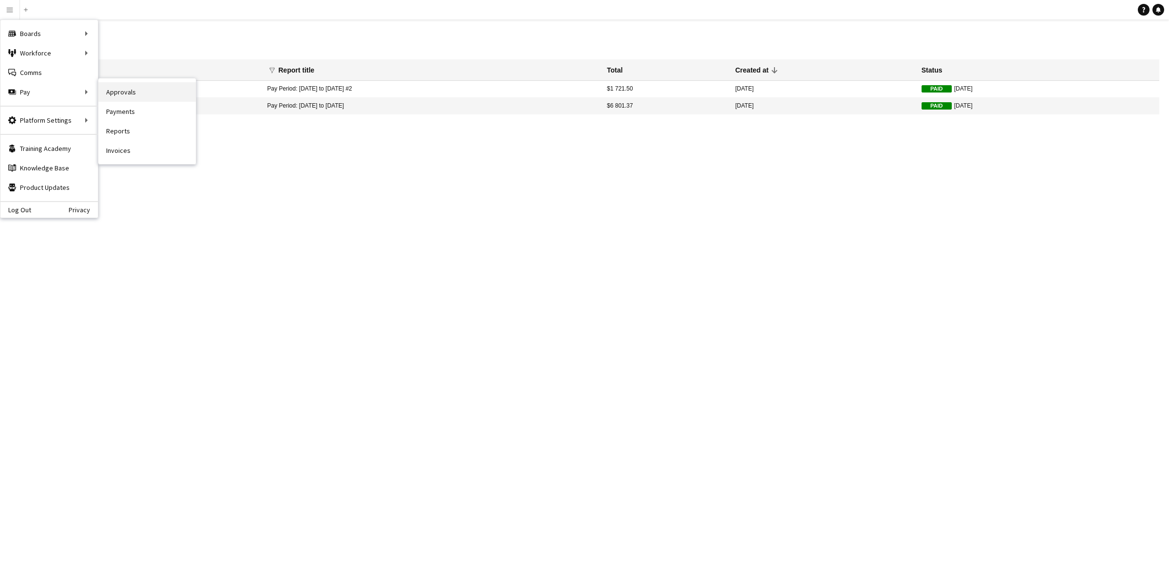
click at [120, 96] on link "Approvals" at bounding box center [146, 91] width 97 height 19
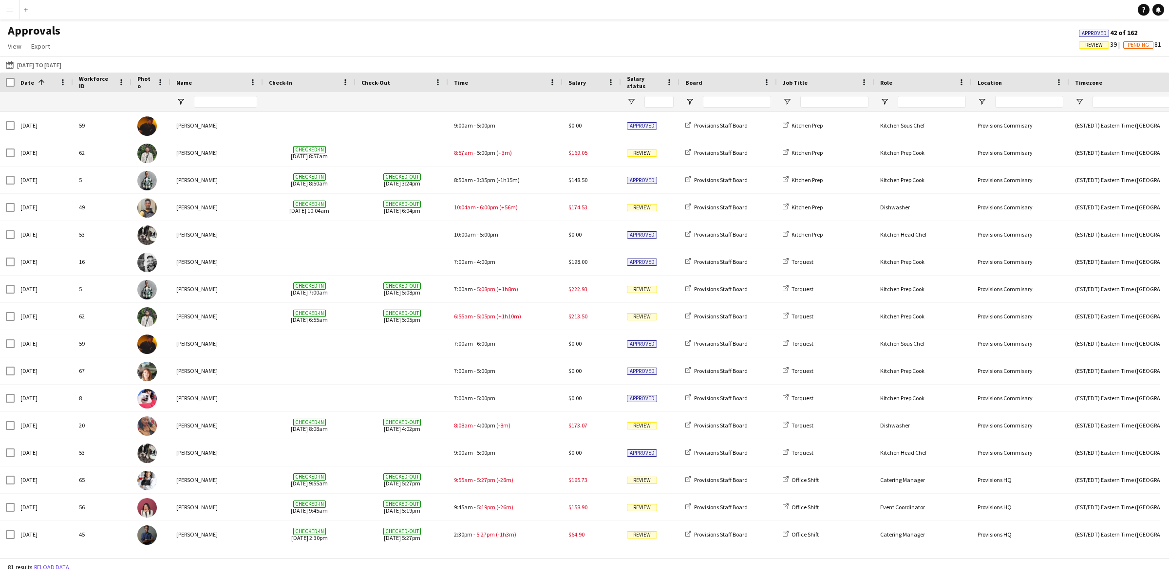
click at [10, 1] on button "Menu" at bounding box center [9, 9] width 19 height 19
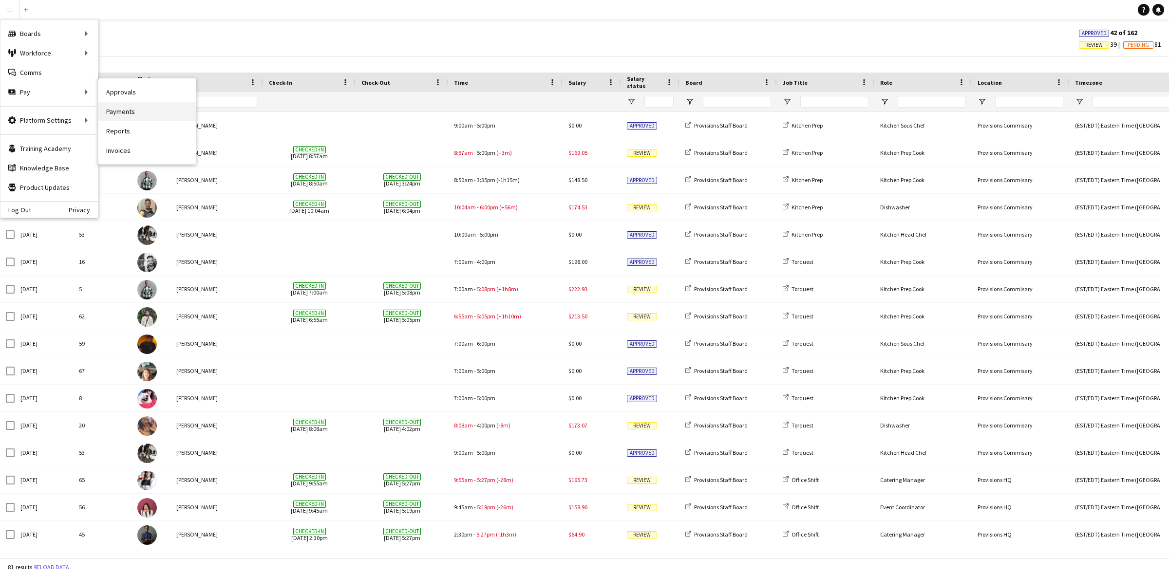
click at [127, 108] on link "Payments" at bounding box center [146, 111] width 97 height 19
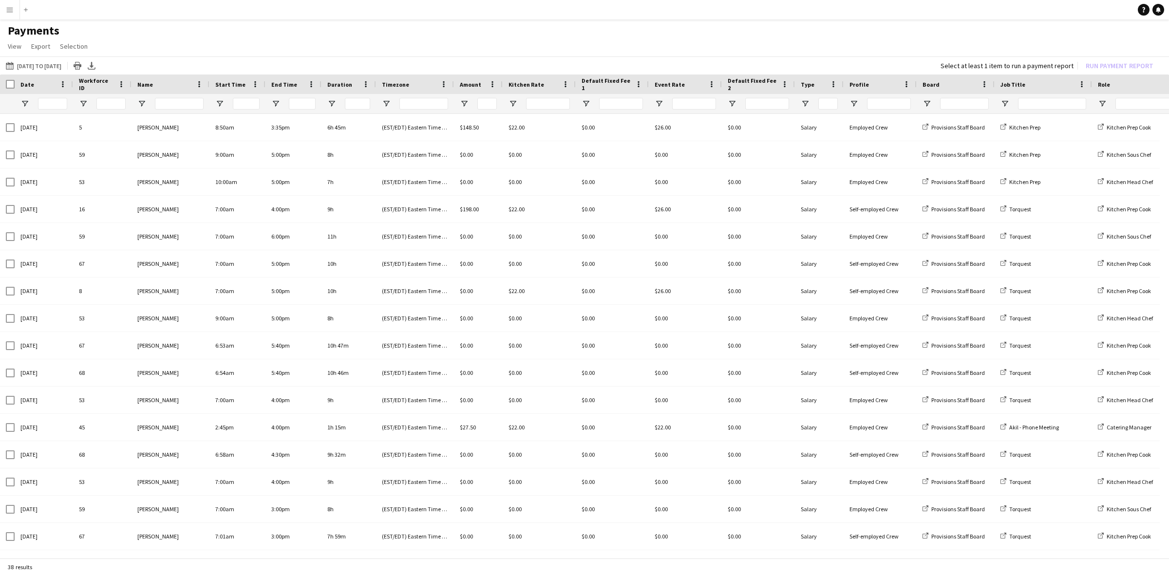
click at [11, 10] on app-icon "Menu" at bounding box center [10, 10] width 8 height 8
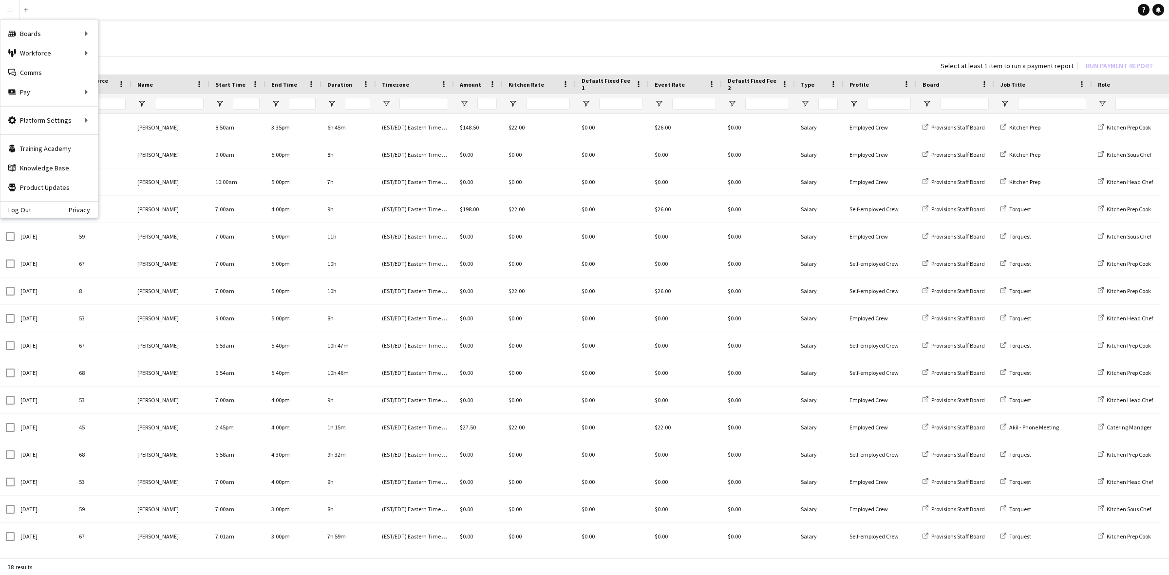
click at [200, 27] on h1 "Payments" at bounding box center [584, 30] width 1169 height 15
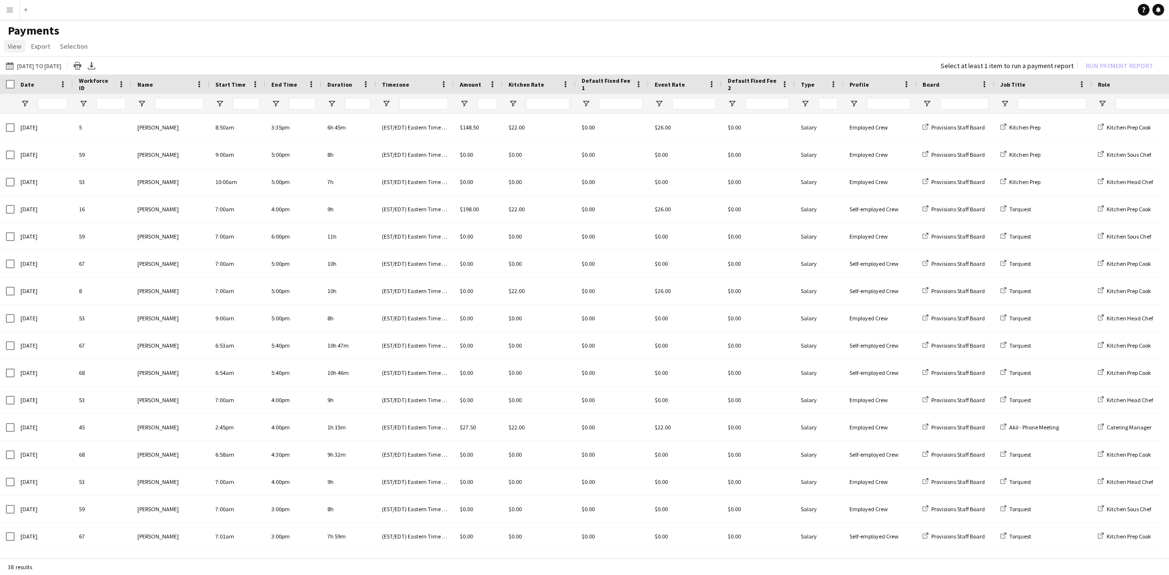
click at [18, 45] on span "View" at bounding box center [15, 46] width 14 height 9
click at [222, 33] on h1 "Payments" at bounding box center [584, 30] width 1169 height 15
click at [2, 13] on button "Menu" at bounding box center [9, 9] width 19 height 19
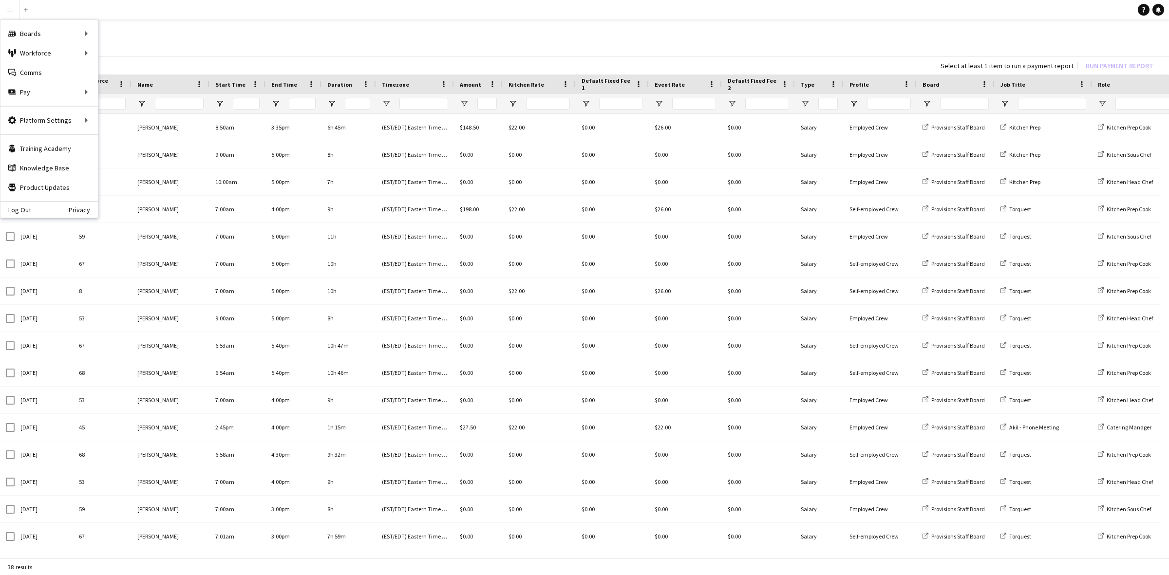
drag, startPoint x: 268, startPoint y: 32, endPoint x: 280, endPoint y: 35, distance: 12.0
click at [270, 32] on h1 "Payments" at bounding box center [584, 30] width 1169 height 15
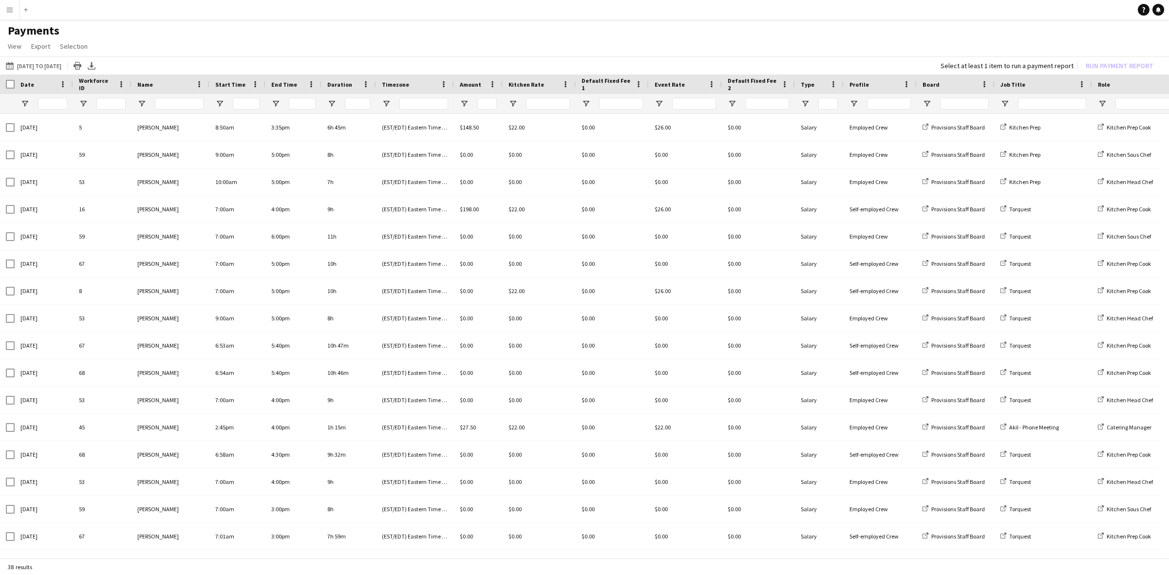
click at [6, 8] on app-icon "Menu" at bounding box center [10, 10] width 8 height 8
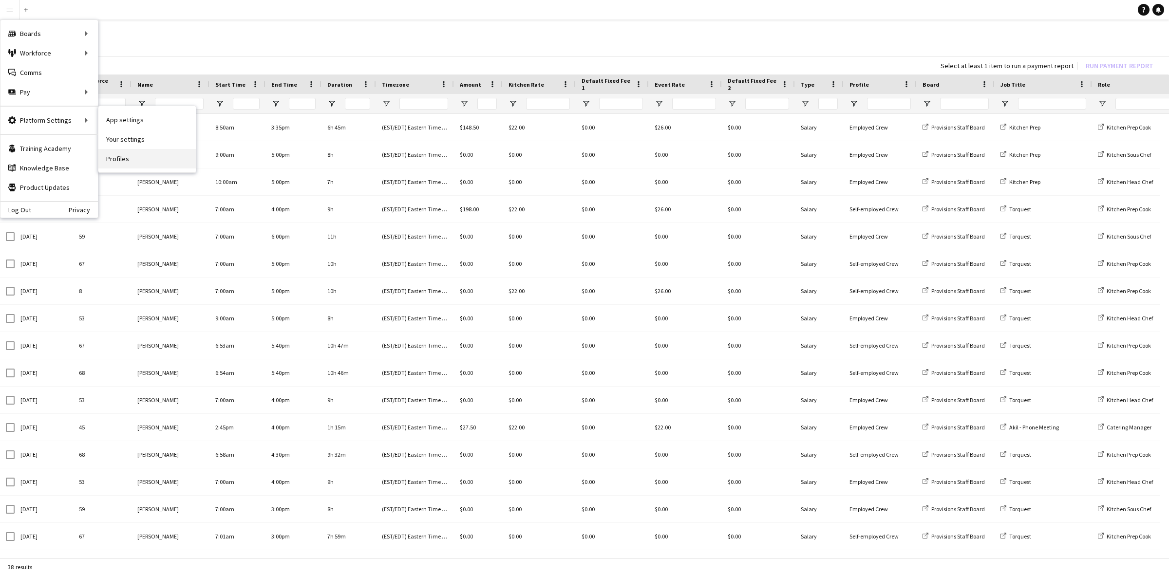
click at [135, 156] on link "Profiles" at bounding box center [146, 158] width 97 height 19
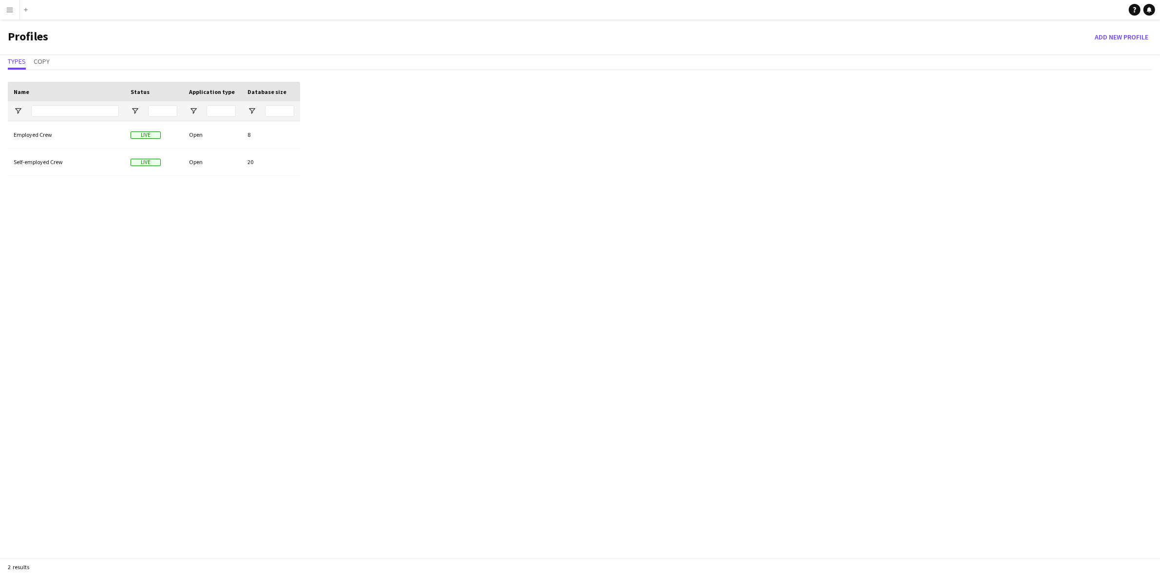
click at [10, 17] on button "Menu" at bounding box center [9, 9] width 19 height 19
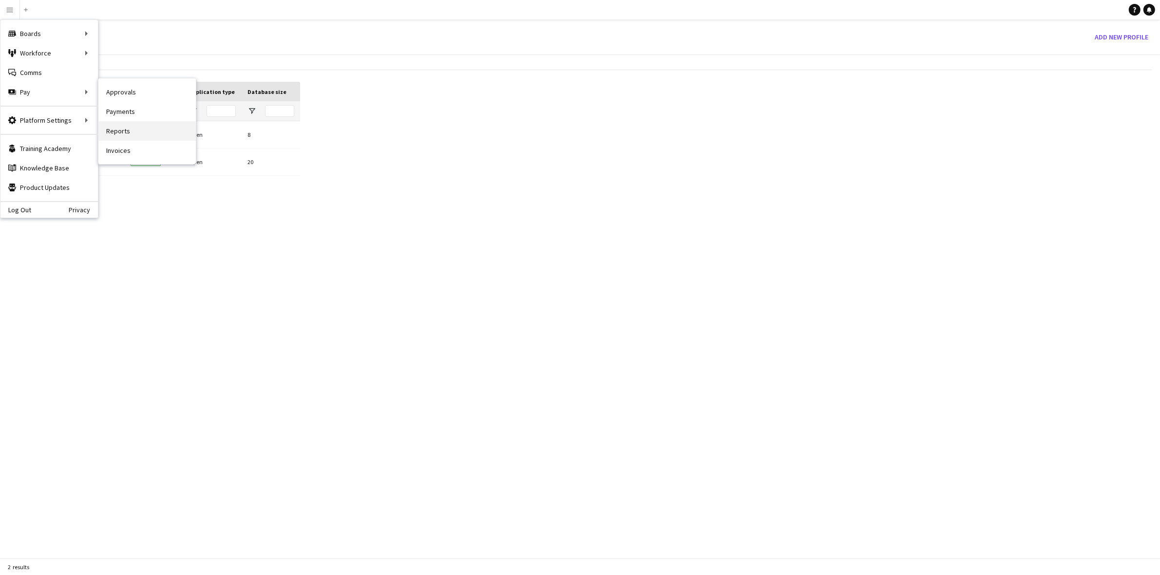
click at [149, 127] on link "Reports" at bounding box center [146, 130] width 97 height 19
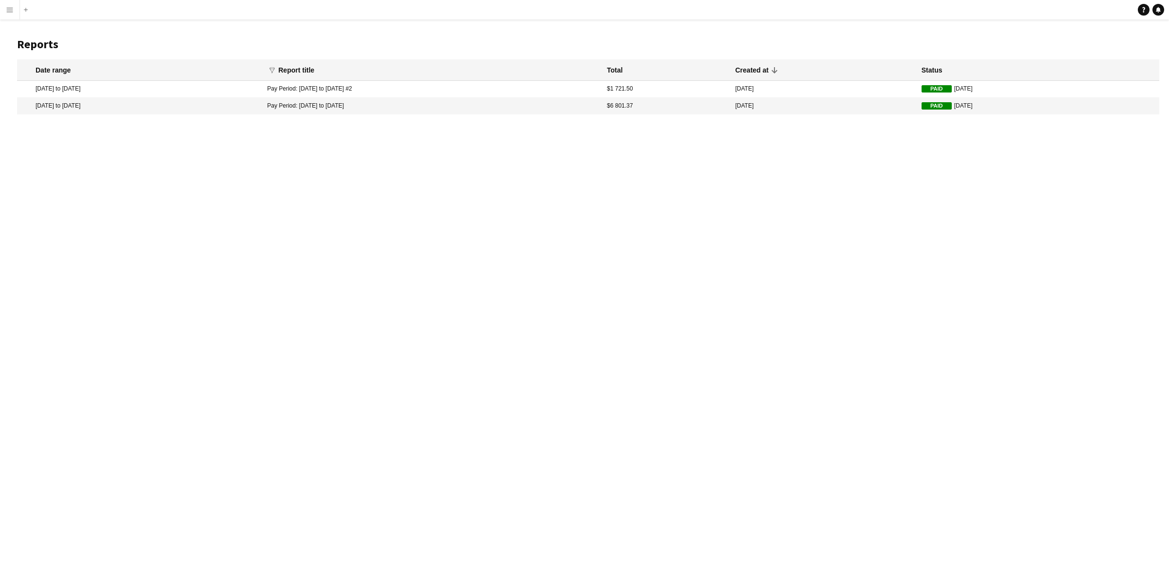
click at [0, 10] on button "Menu" at bounding box center [9, 9] width 19 height 19
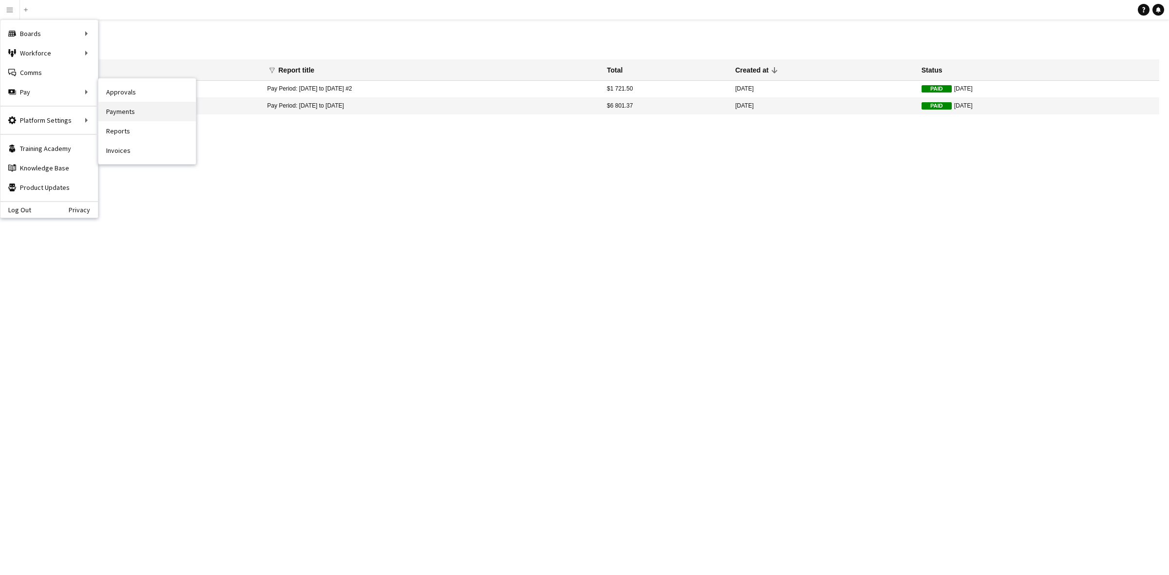
click at [121, 113] on link "Payments" at bounding box center [146, 111] width 97 height 19
